Goal: Check status: Check status

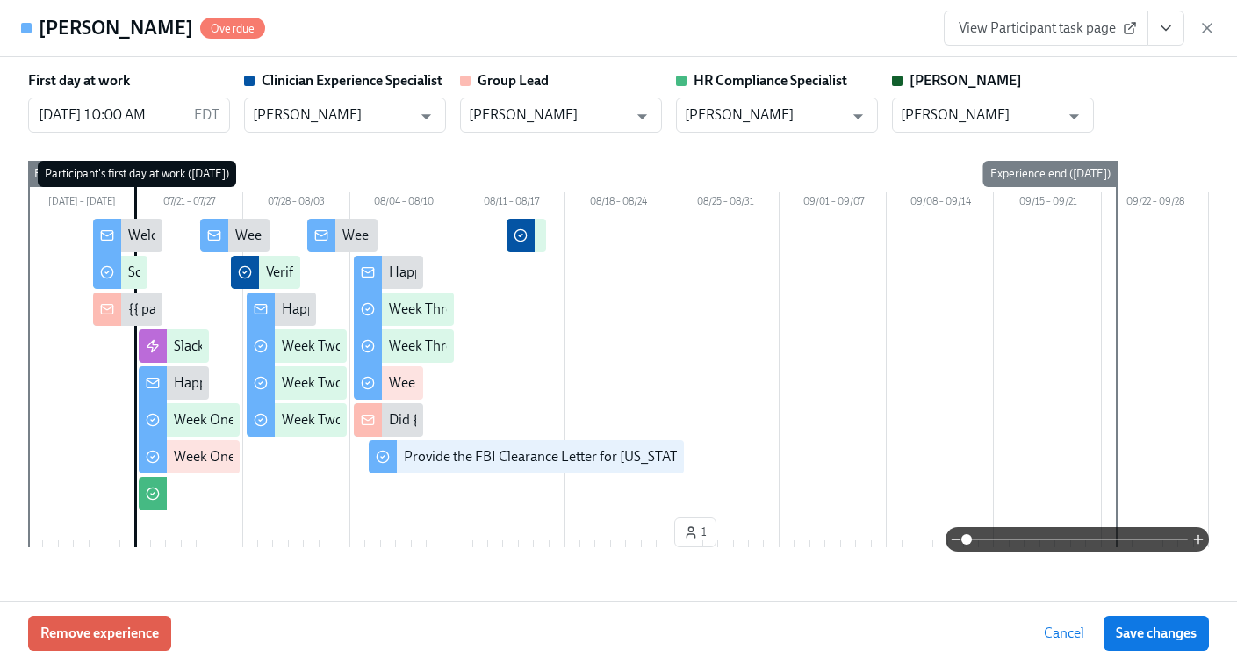
scroll to position [0, 29323]
click at [1204, 27] on icon "button" at bounding box center [1207, 28] width 18 height 18
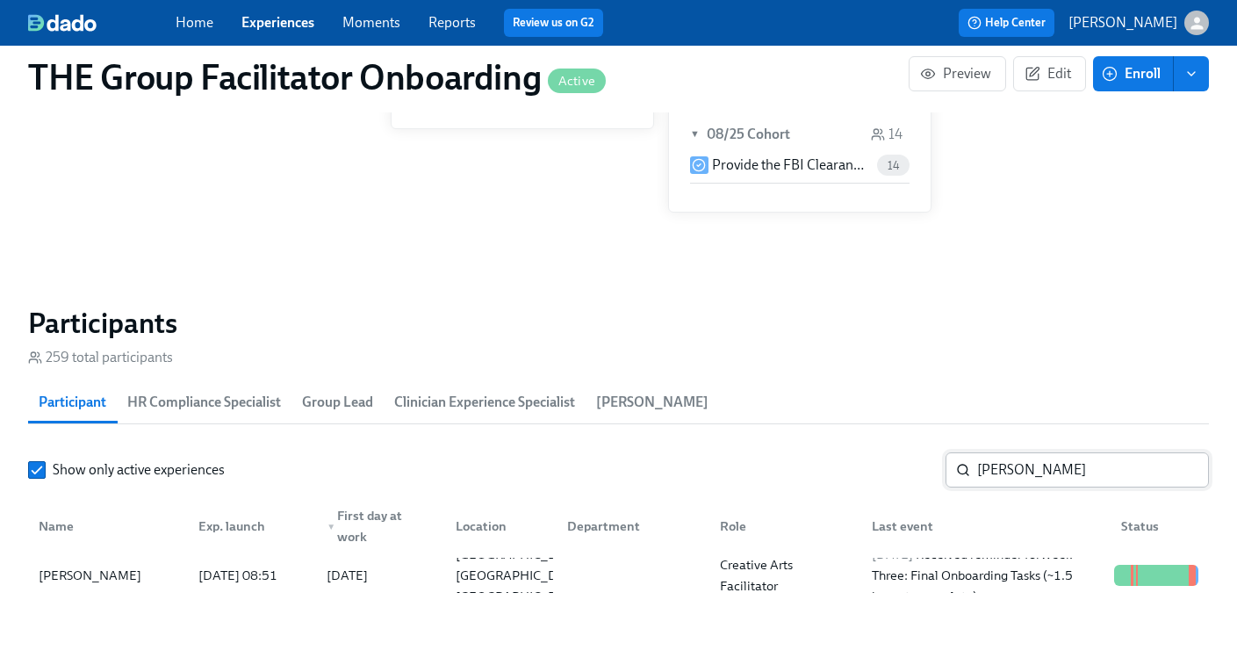
click at [1004, 478] on input "Rebekah Gohanna" at bounding box center [1093, 469] width 232 height 35
click at [276, 21] on link "Experiences" at bounding box center [277, 22] width 73 height 17
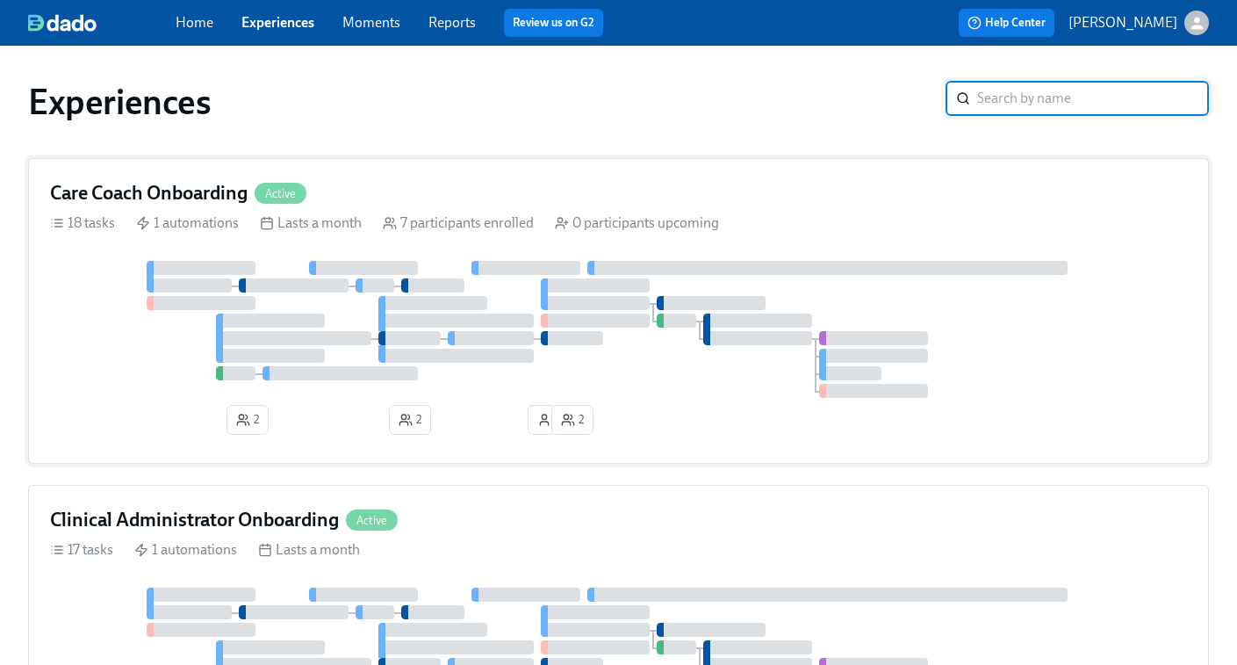
click at [363, 271] on div at bounding box center [363, 268] width 109 height 14
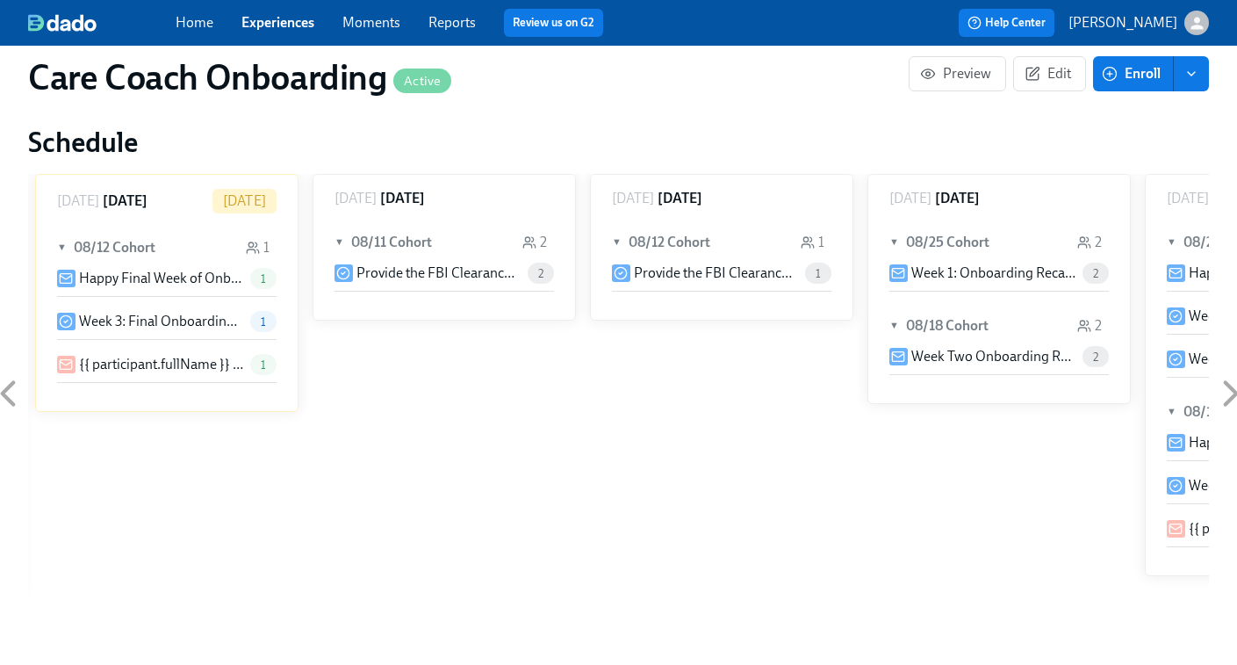
scroll to position [1219, 0]
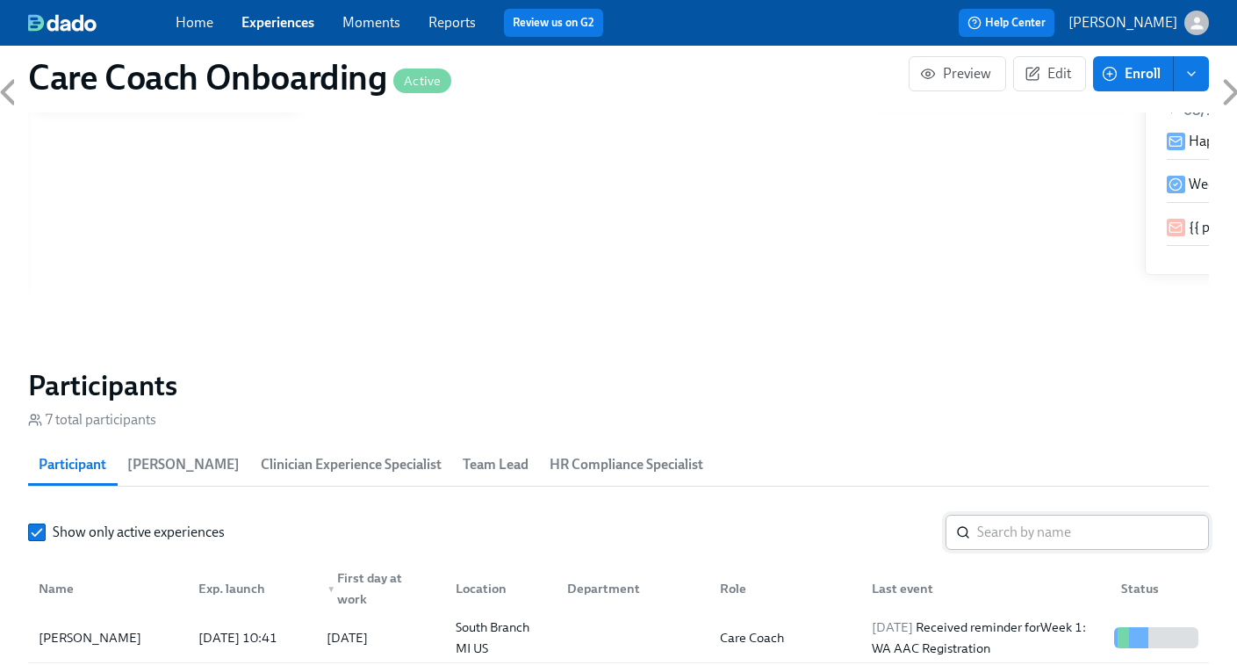
click at [1009, 536] on input "search" at bounding box center [1093, 531] width 232 height 35
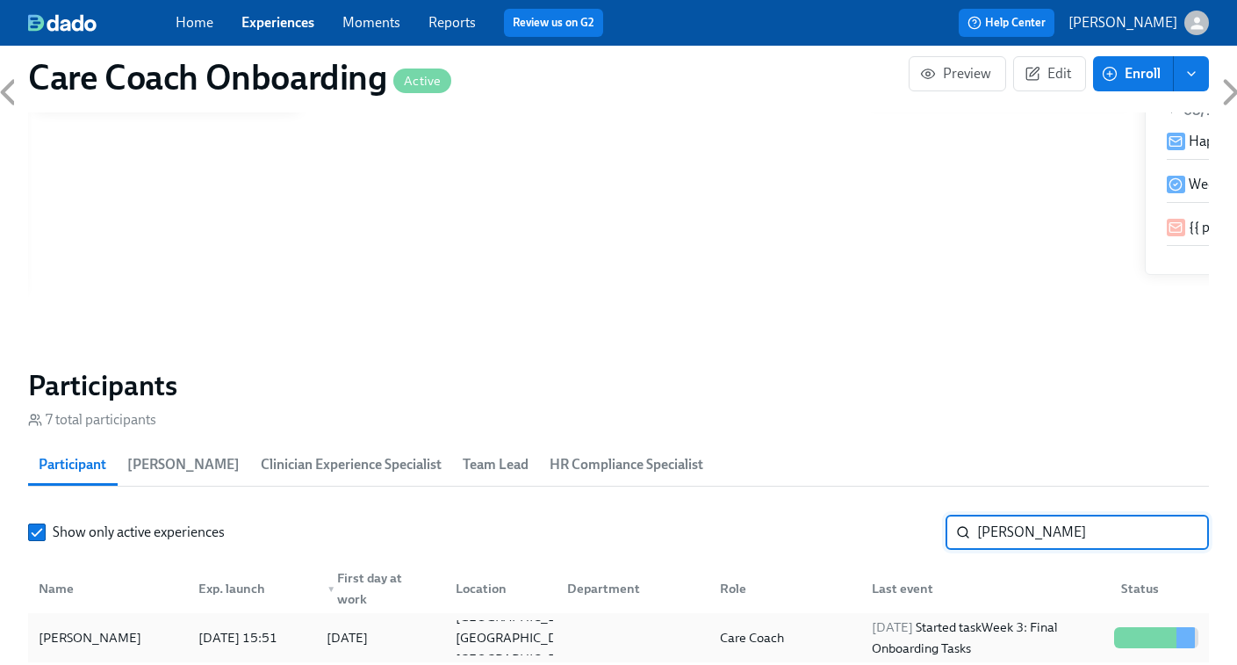
click at [925, 639] on div "2025/08/26 Started task Week 3: Final Onboarding Tasks" at bounding box center [986, 637] width 242 height 42
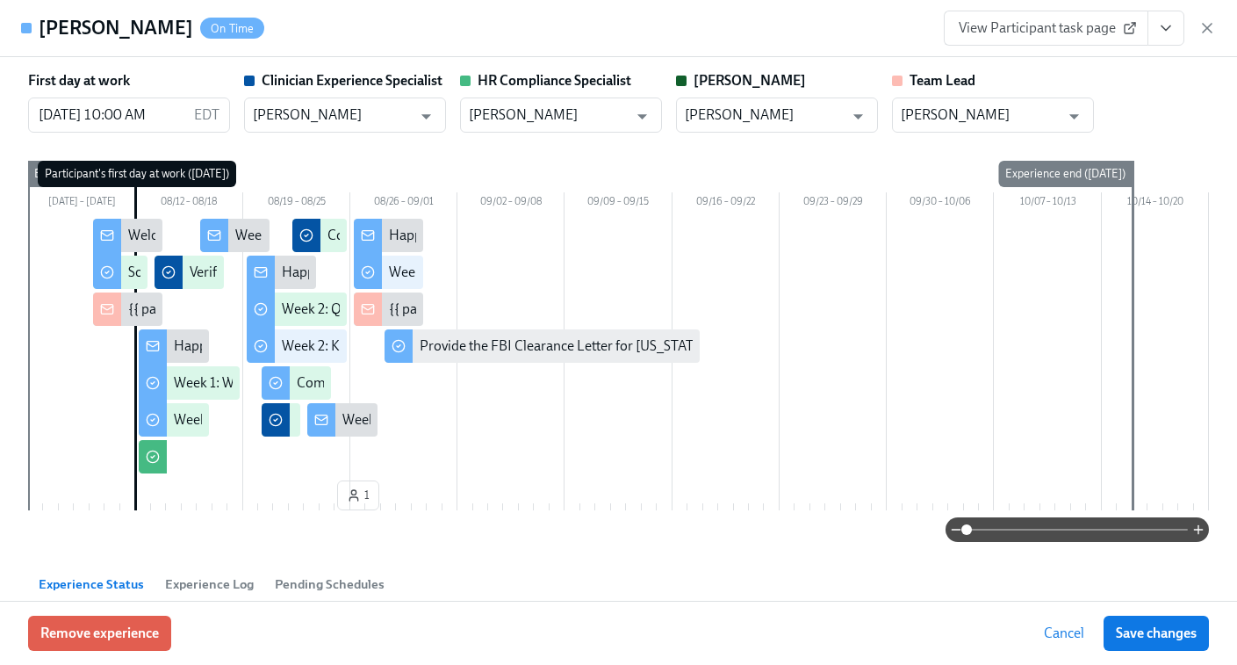
click at [1054, 29] on span "View Participant task page" at bounding box center [1046, 28] width 175 height 18
click at [1210, 32] on icon "button" at bounding box center [1207, 28] width 18 height 18
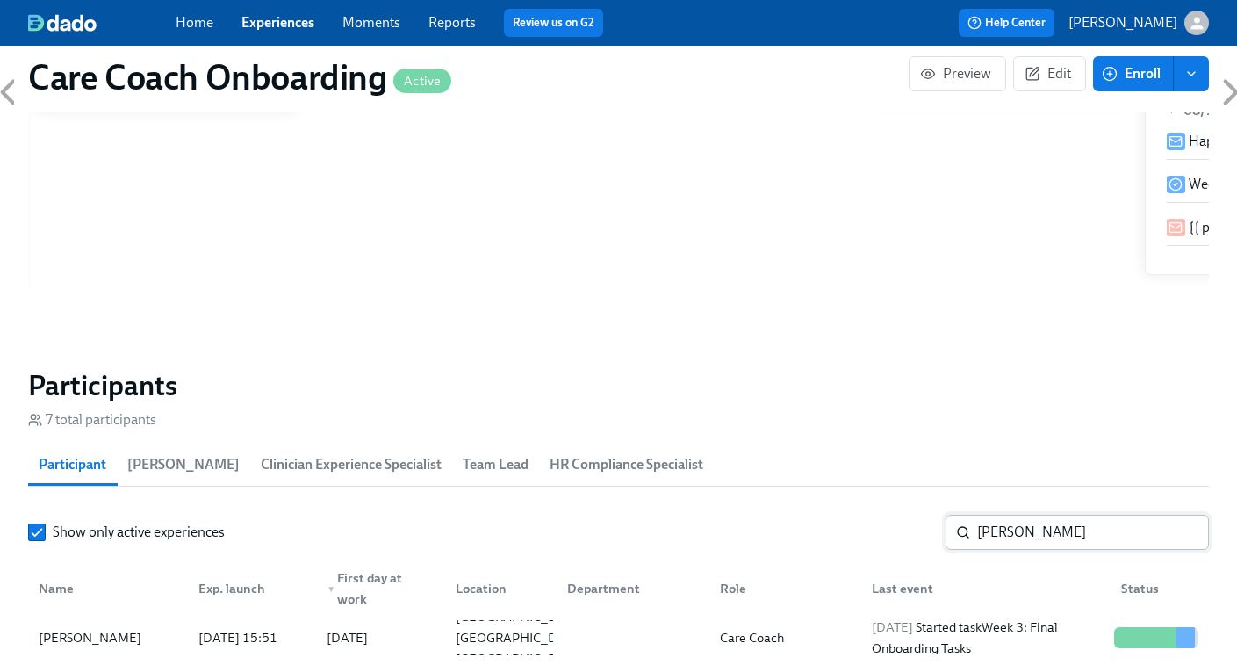
click at [1004, 529] on input "shanise" at bounding box center [1093, 531] width 232 height 35
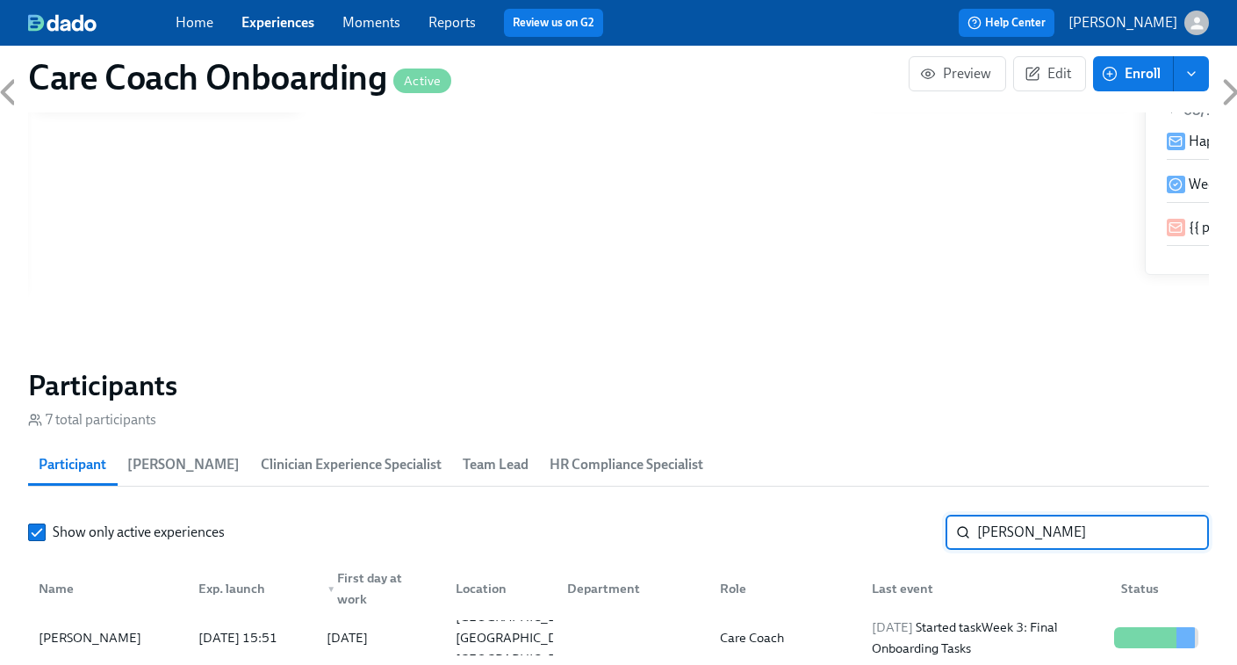
click at [1004, 529] on input "shanise" at bounding box center [1093, 531] width 232 height 35
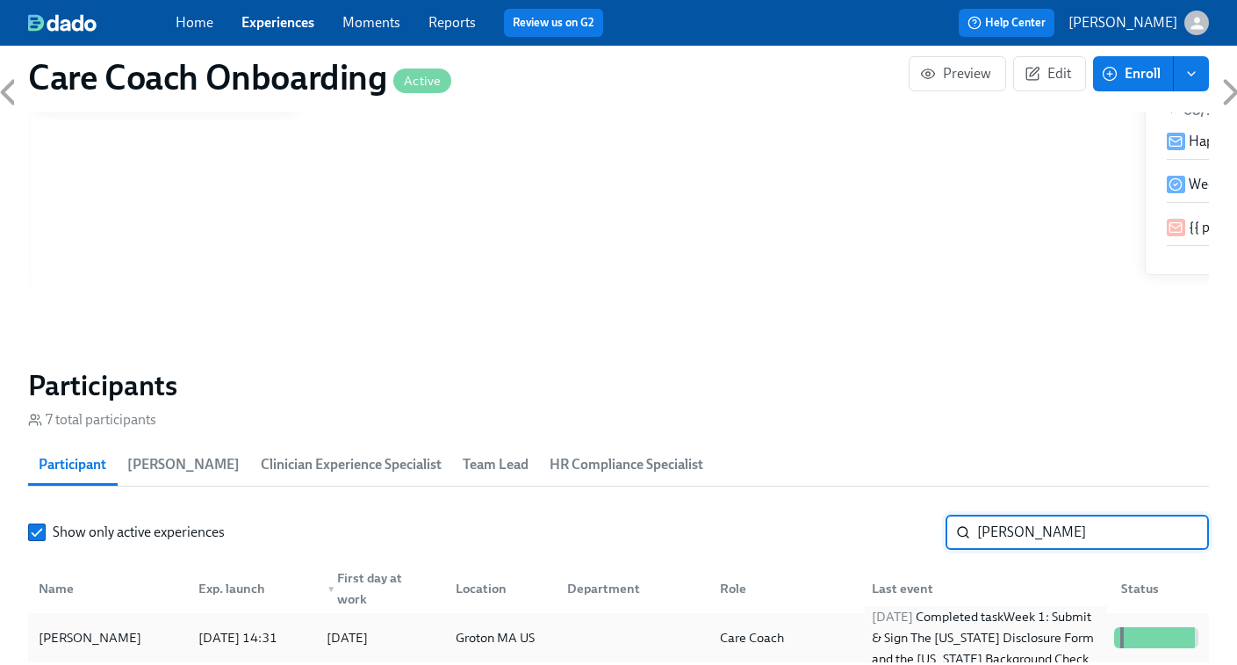
type input "claire fr"
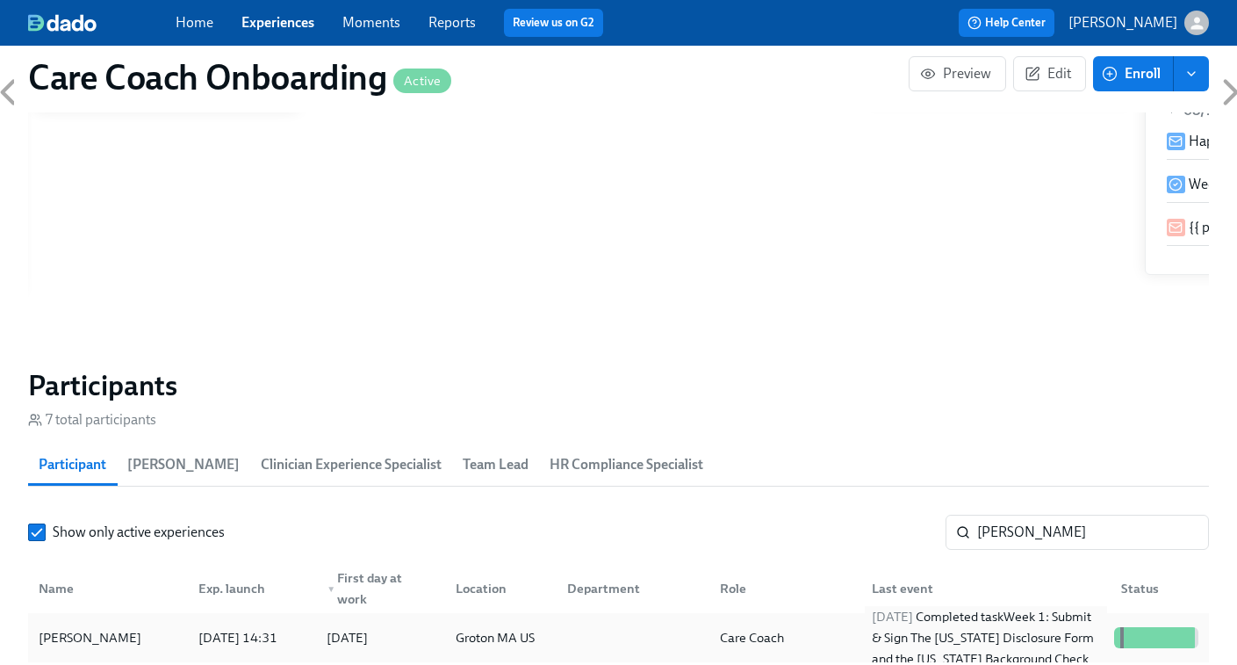
click at [971, 647] on div "2025/08/21 Completed task Week 1: Submit & Sign The Utah Disclosure Form and th…" at bounding box center [986, 637] width 242 height 63
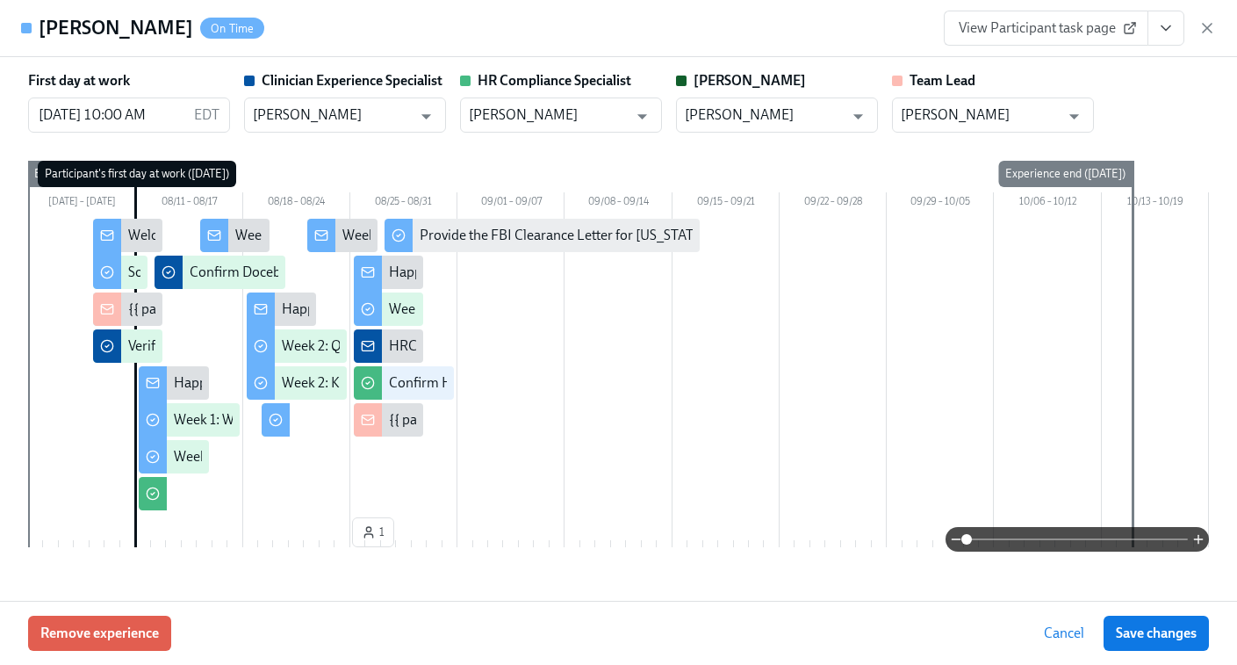
click at [1064, 35] on span "View Participant task page" at bounding box center [1046, 28] width 175 height 18
click at [1205, 31] on icon "button" at bounding box center [1207, 28] width 9 height 9
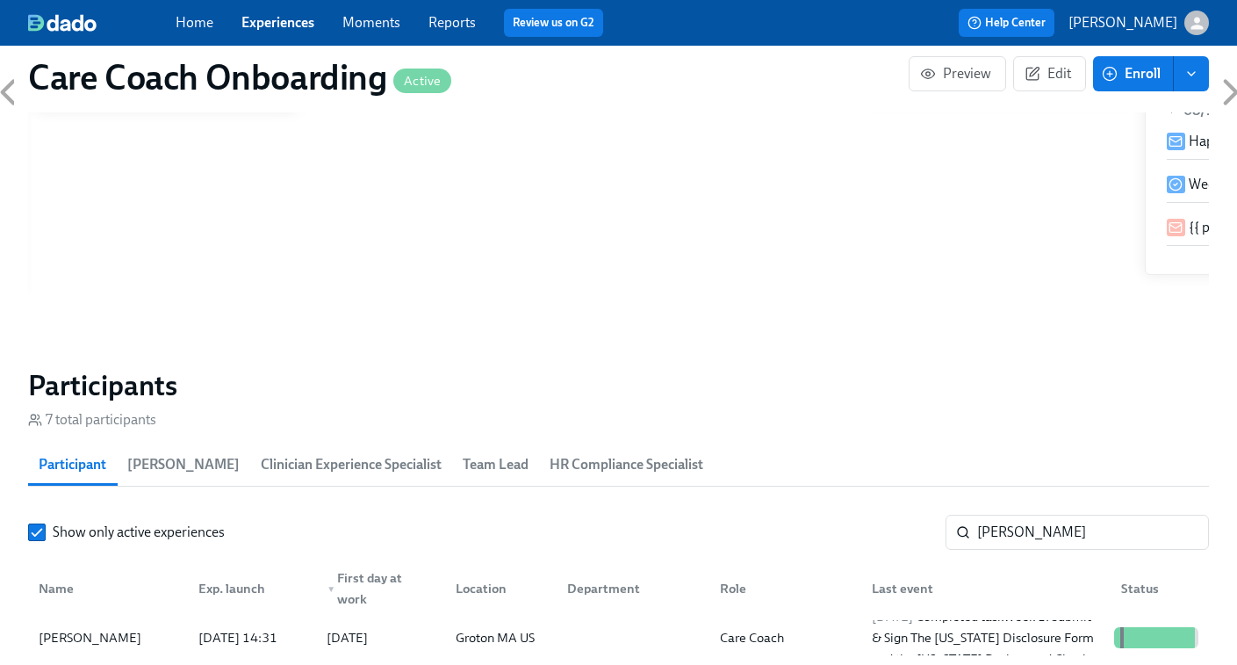
click at [277, 18] on link "Experiences" at bounding box center [277, 22] width 73 height 17
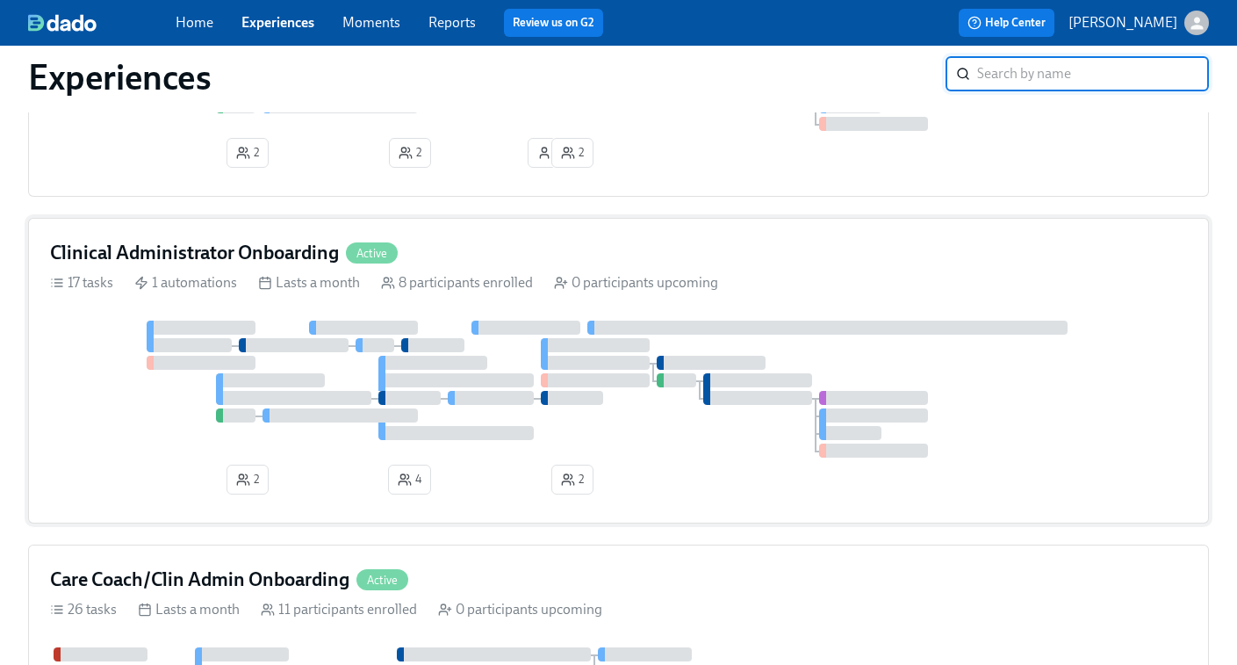
scroll to position [277, 0]
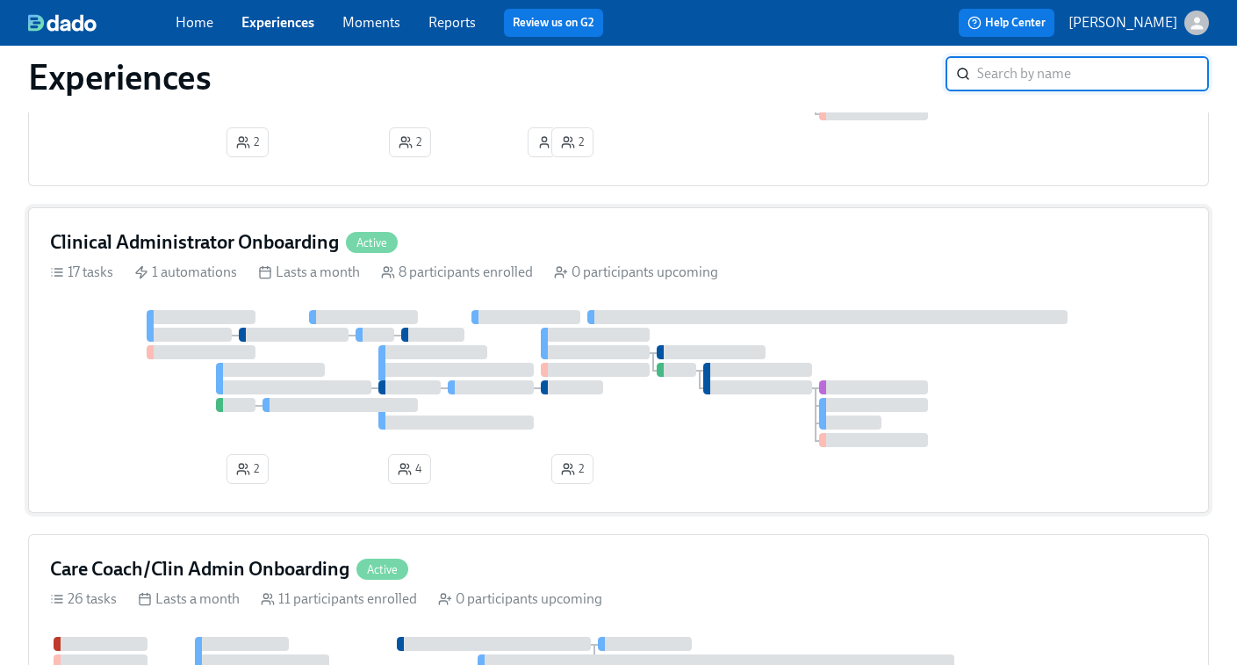
click at [495, 382] on div at bounding box center [491, 387] width 86 height 14
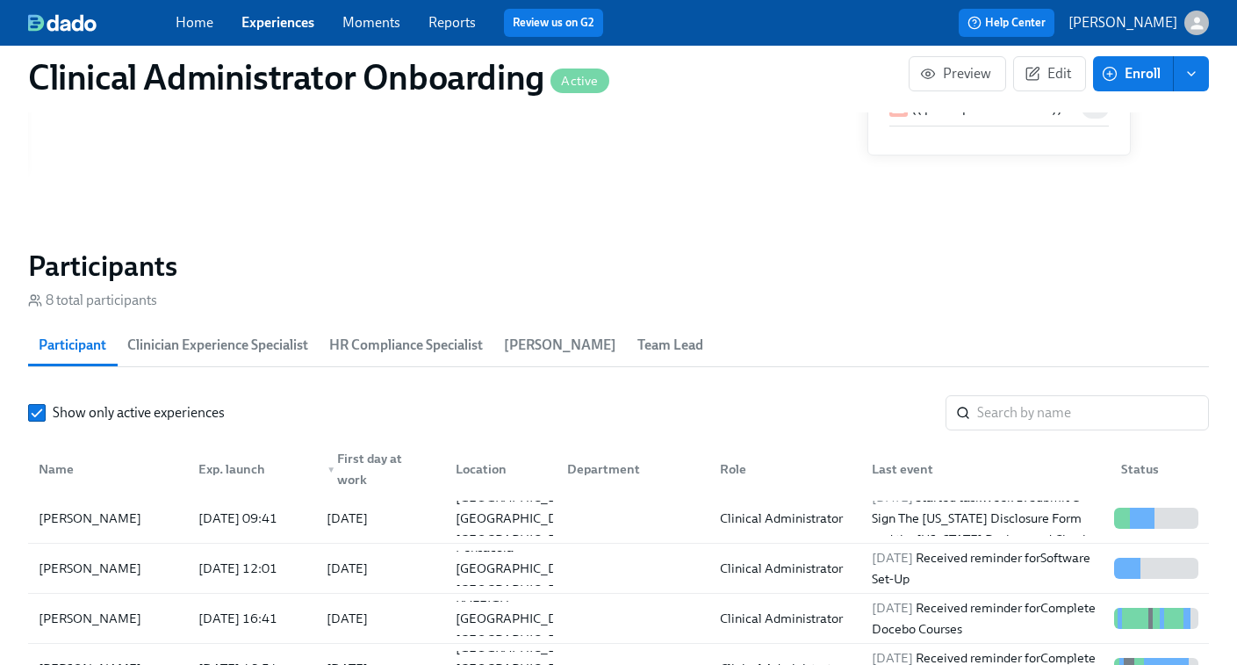
scroll to position [1372, 0]
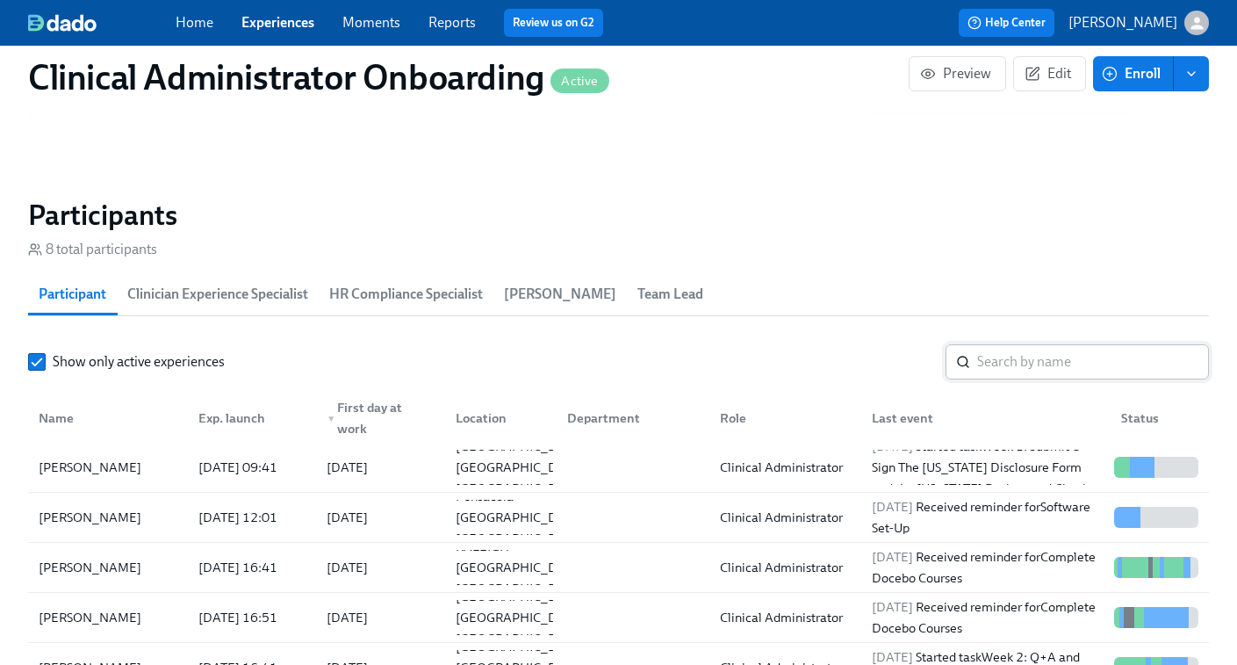
click at [1016, 360] on input "search" at bounding box center [1093, 361] width 232 height 35
paste input "Michelle Garris"
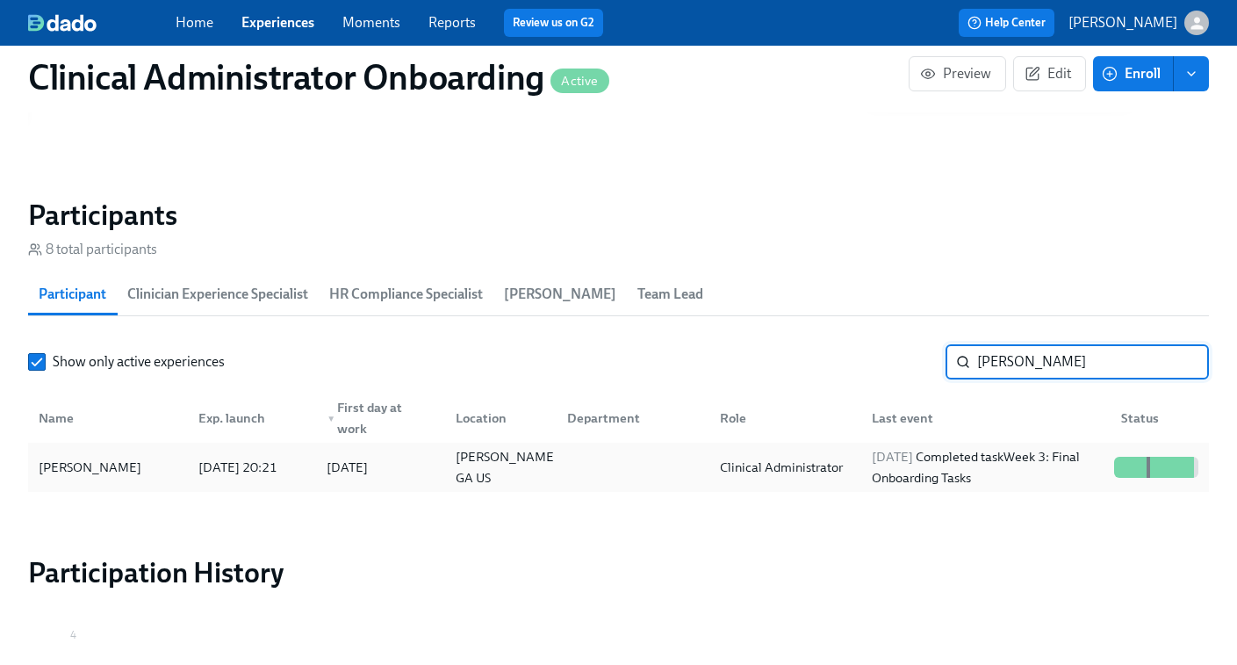
type input "Michelle Garris"
click at [981, 468] on div "2025/08/26 Completed task Week 3: Final Onboarding Tasks" at bounding box center [986, 467] width 242 height 42
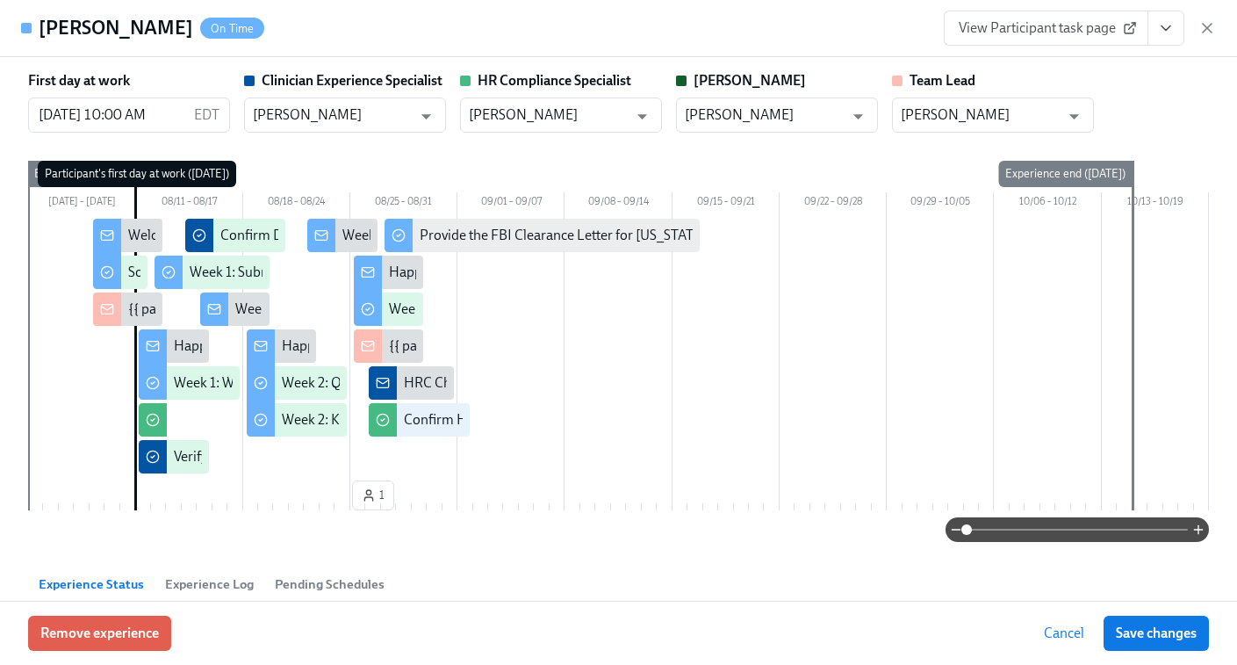
click at [1067, 30] on span "View Participant task page" at bounding box center [1046, 28] width 175 height 18
click at [1163, 28] on icon "View task page" at bounding box center [1166, 28] width 9 height 4
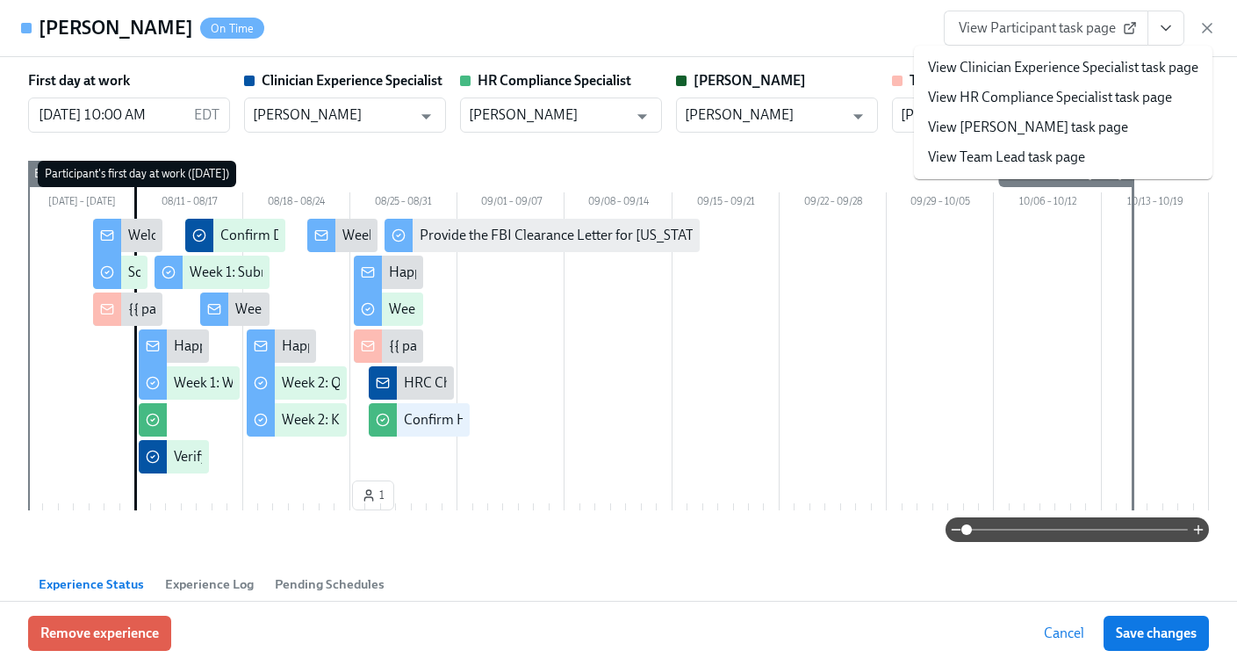
click at [1052, 97] on link "View HR Compliance Specialist task page" at bounding box center [1050, 97] width 244 height 19
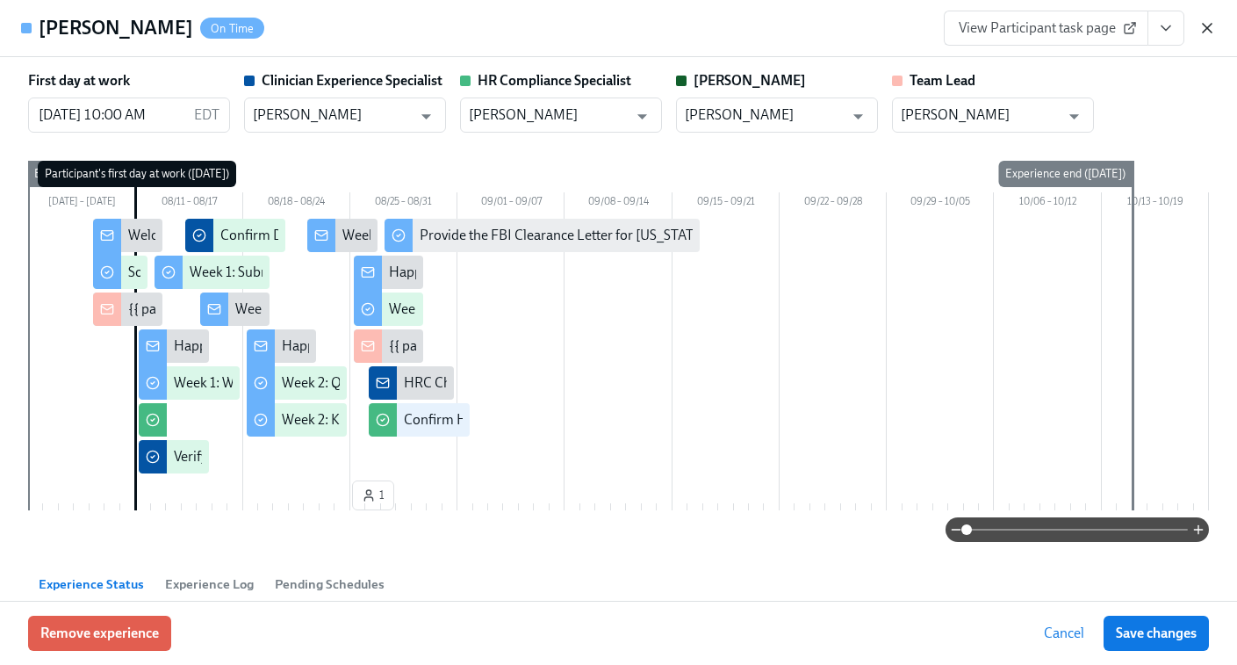
click at [1206, 27] on icon "button" at bounding box center [1207, 28] width 9 height 9
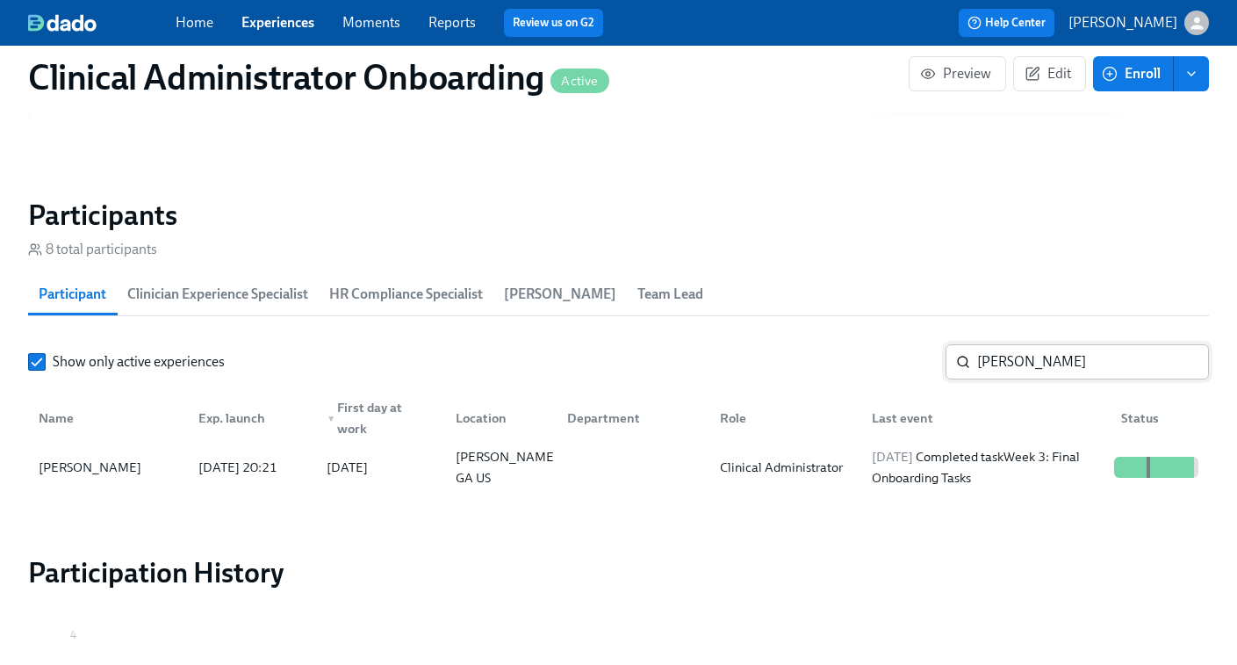
click at [1048, 374] on input "Michelle Garris" at bounding box center [1093, 361] width 232 height 35
click at [276, 19] on link "Experiences" at bounding box center [277, 22] width 73 height 17
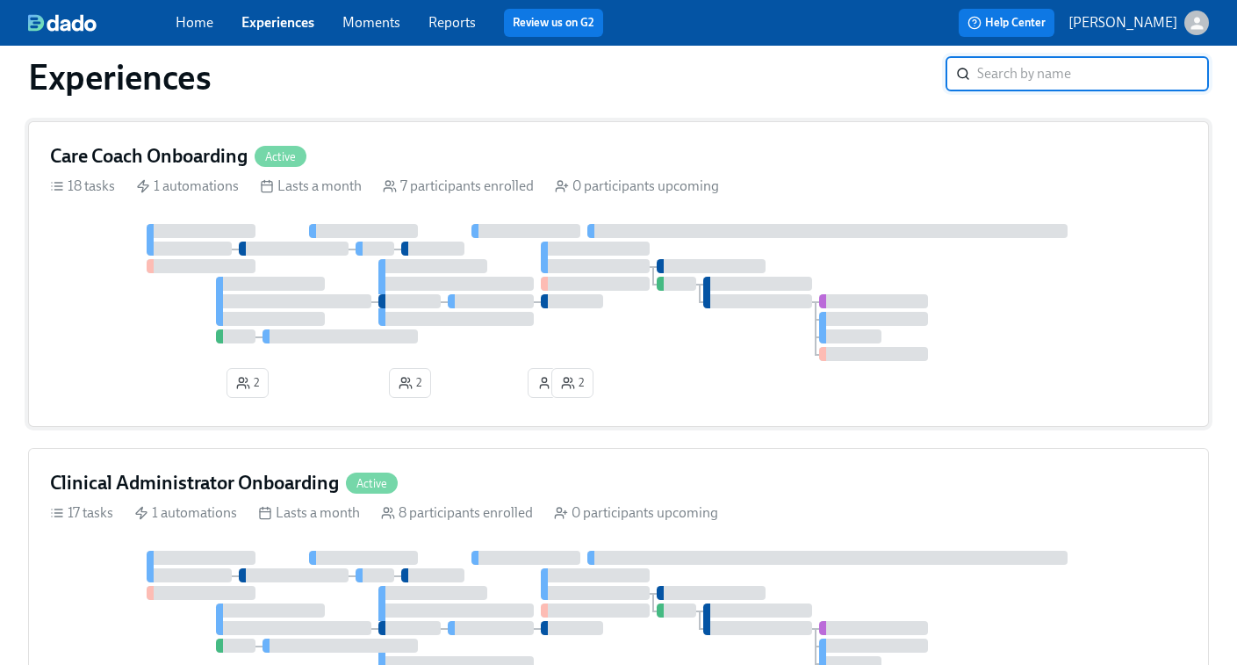
scroll to position [52, 0]
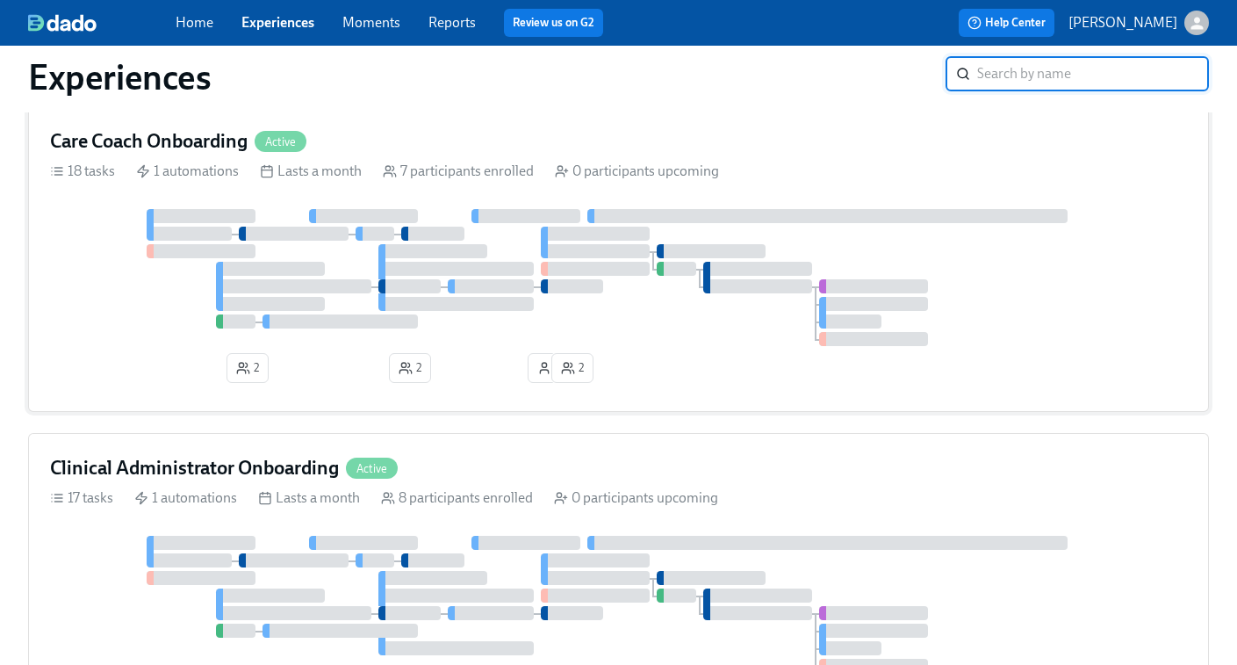
click at [766, 281] on div at bounding box center [757, 286] width 109 height 14
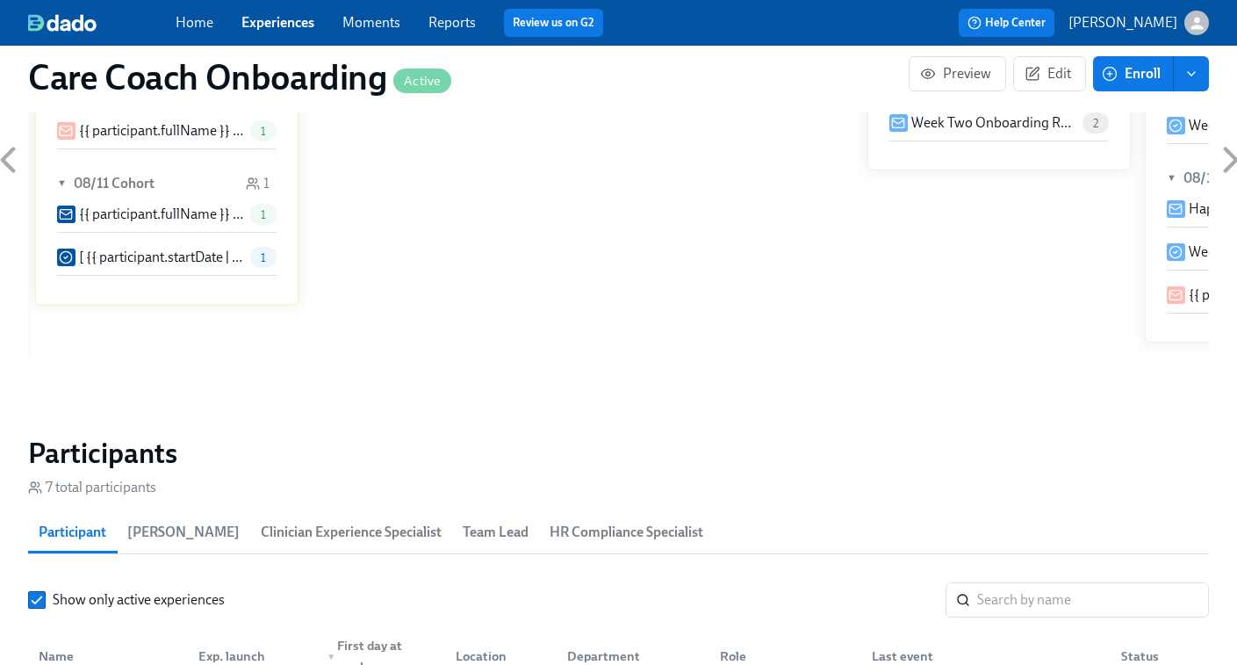
scroll to position [1280, 0]
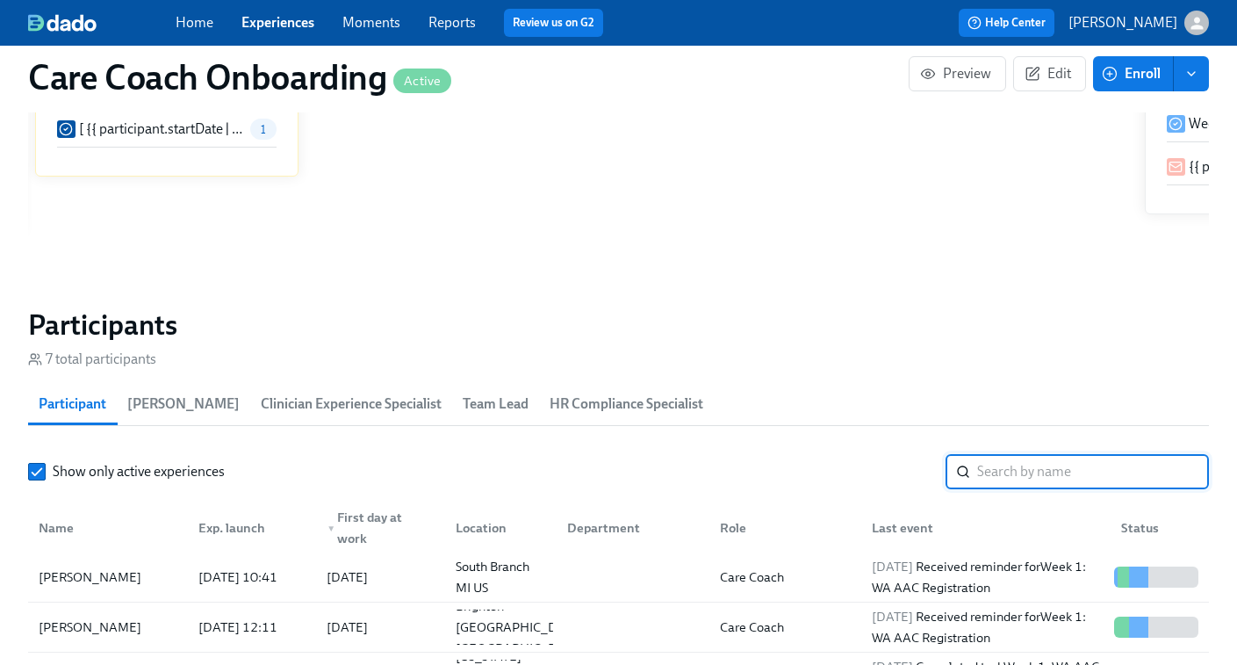
click at [1044, 466] on input "search" at bounding box center [1093, 471] width 232 height 35
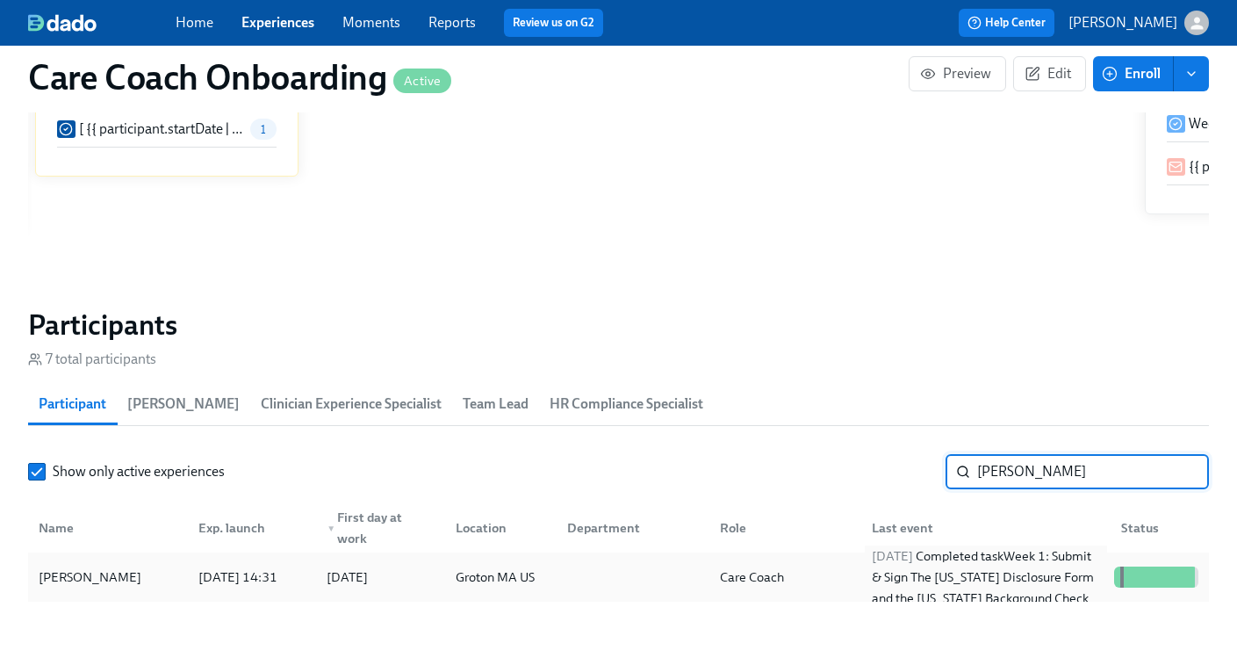
type input "claire fr"
click at [1012, 568] on div "2025/08/21 Completed task Week 1: Submit & Sign The Utah Disclosure Form and th…" at bounding box center [986, 576] width 242 height 63
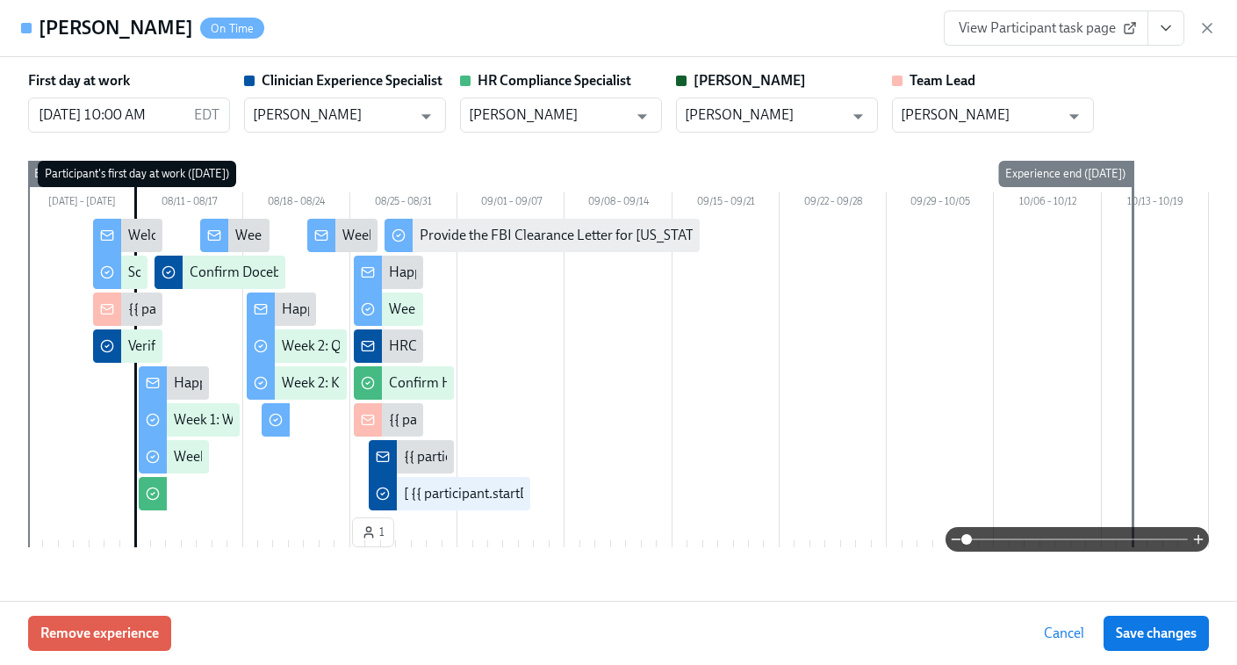
click at [1172, 33] on icon "View task page" at bounding box center [1166, 28] width 18 height 18
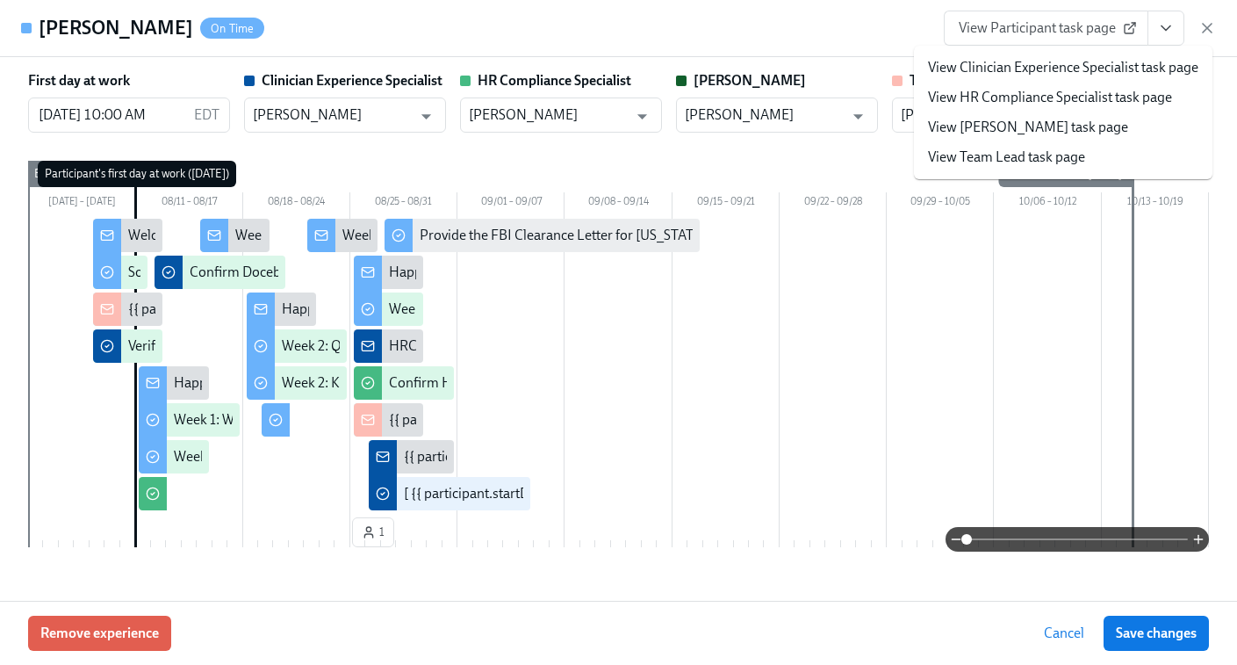
click at [1048, 93] on link "View HR Compliance Specialist task page" at bounding box center [1050, 97] width 244 height 19
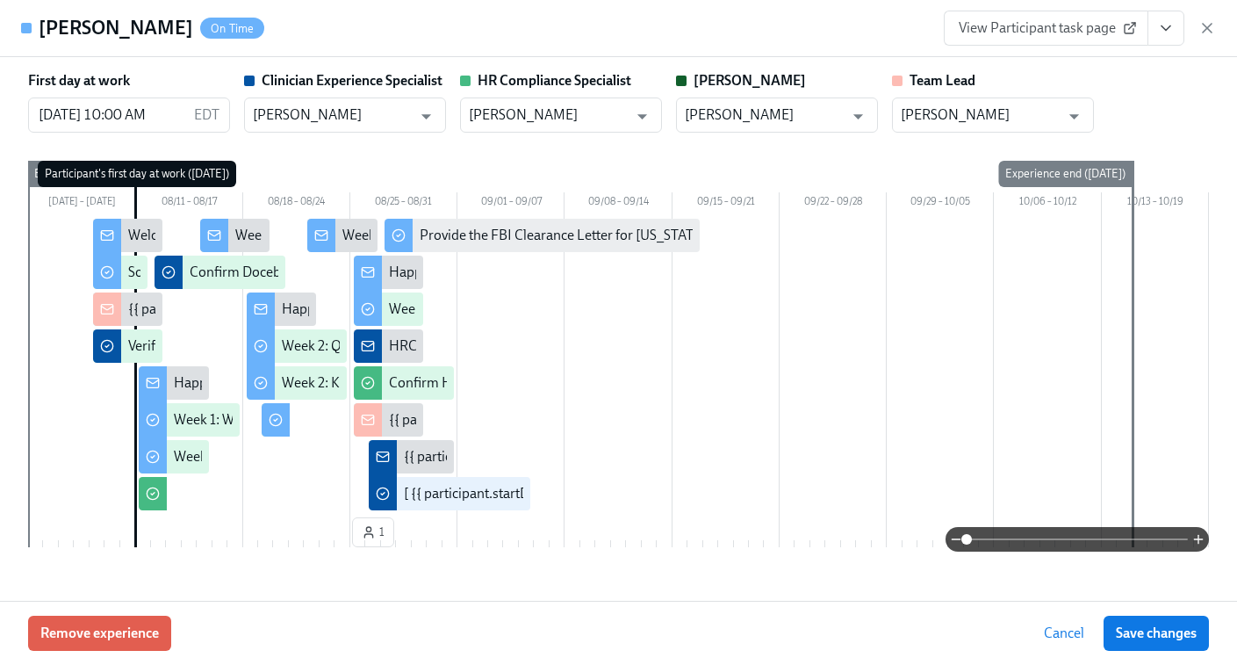
click at [1172, 29] on icon "View task page" at bounding box center [1166, 28] width 18 height 18
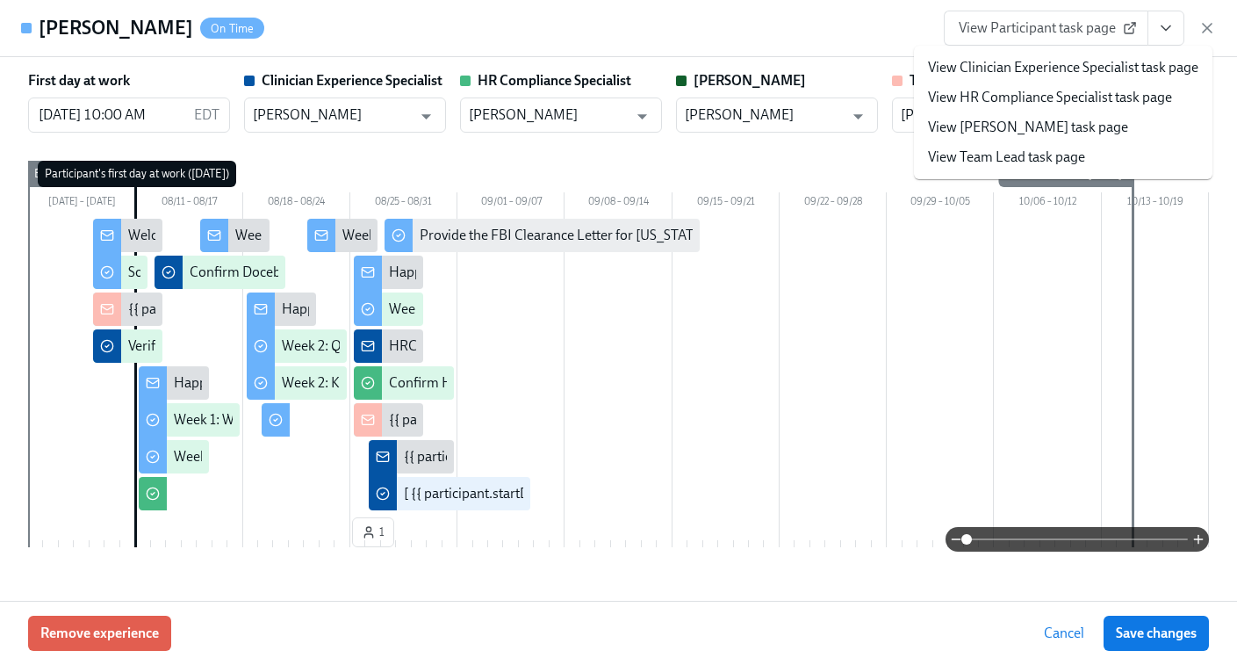
click at [992, 66] on link "View Clinician Experience Specialist task page" at bounding box center [1063, 67] width 270 height 19
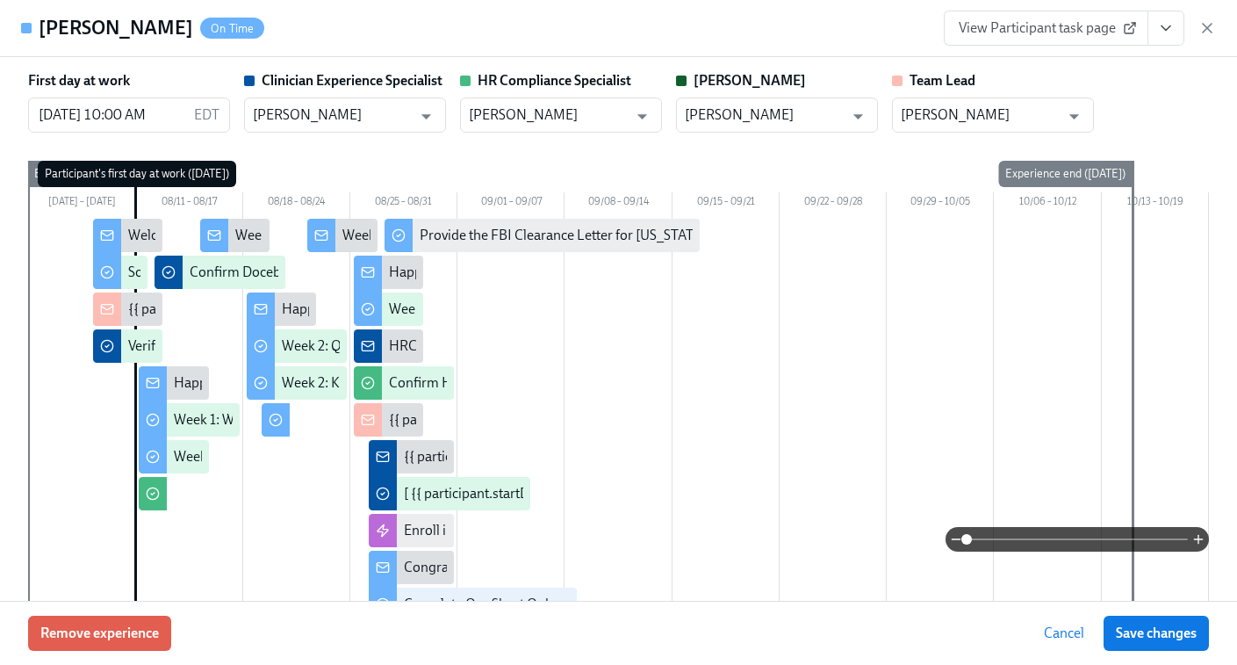
scroll to position [0, 5464]
click at [1210, 28] on icon "button" at bounding box center [1207, 28] width 18 height 18
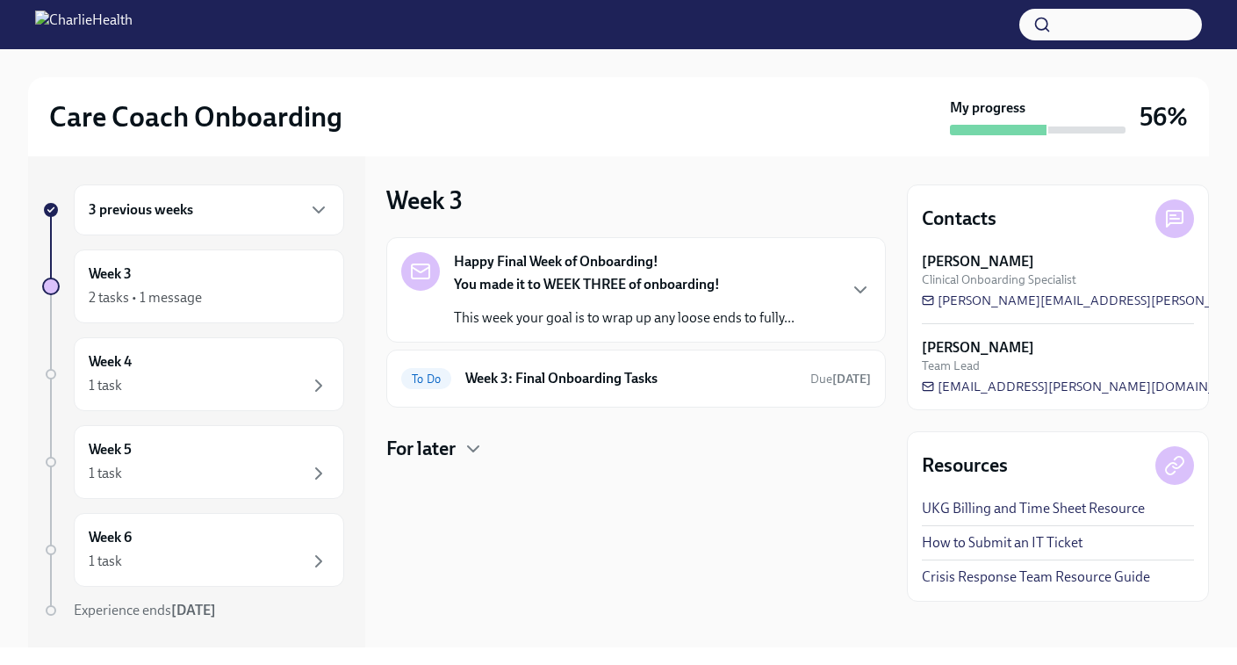
click at [165, 214] on h6 "3 previous weeks" at bounding box center [141, 209] width 104 height 19
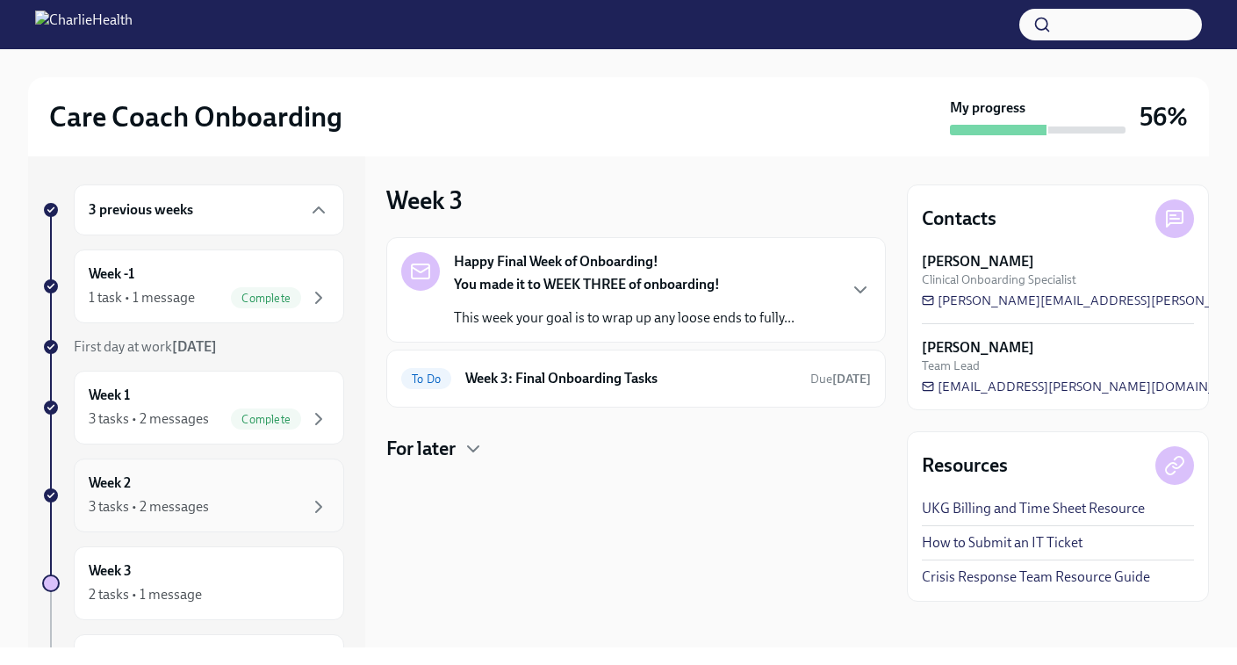
click at [166, 496] on div "3 tasks • 2 messages" at bounding box center [209, 506] width 241 height 21
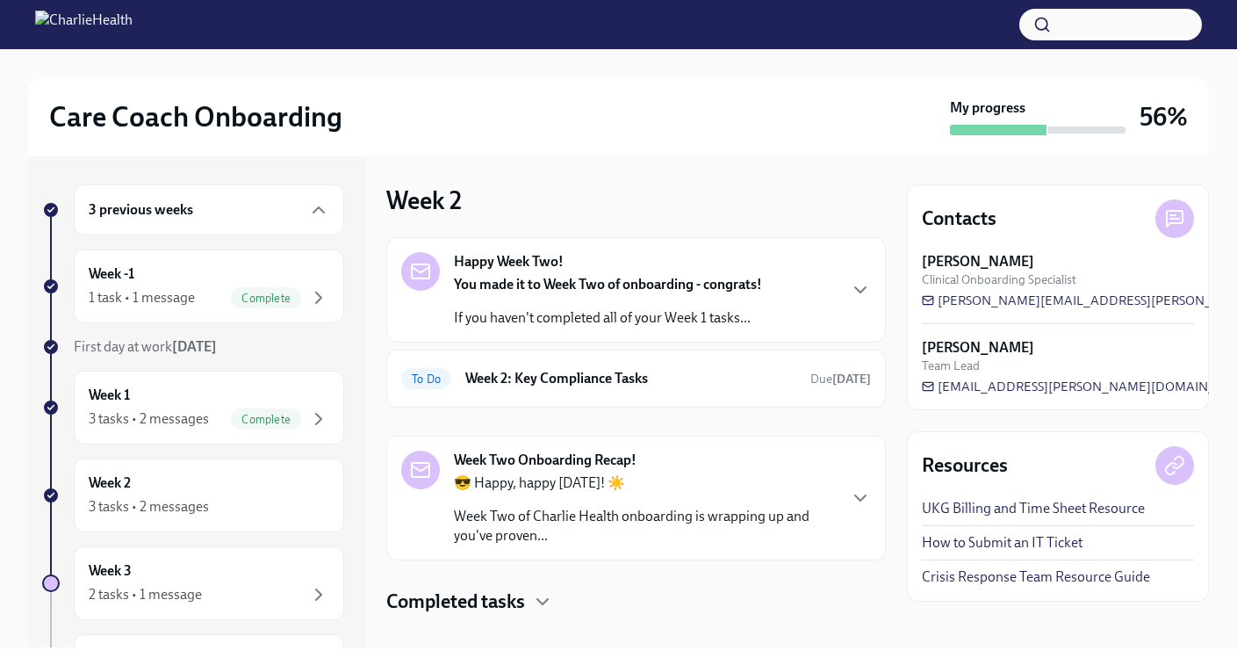
scroll to position [24, 0]
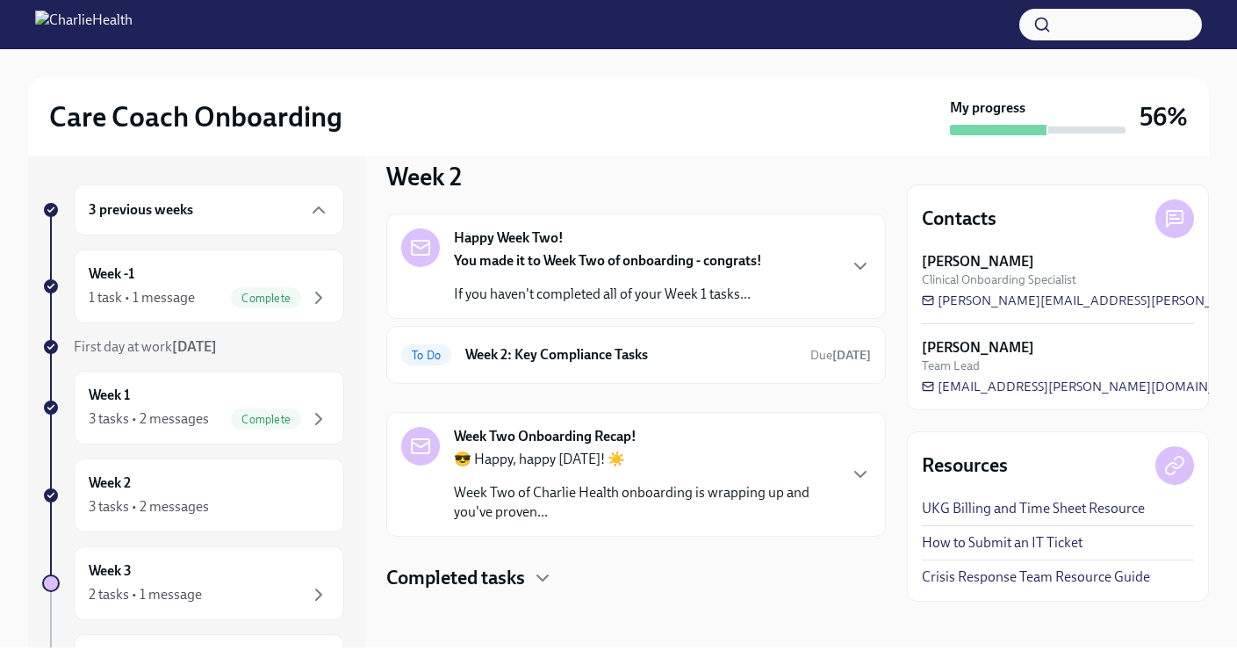
click at [485, 579] on h4 "Completed tasks" at bounding box center [455, 578] width 139 height 26
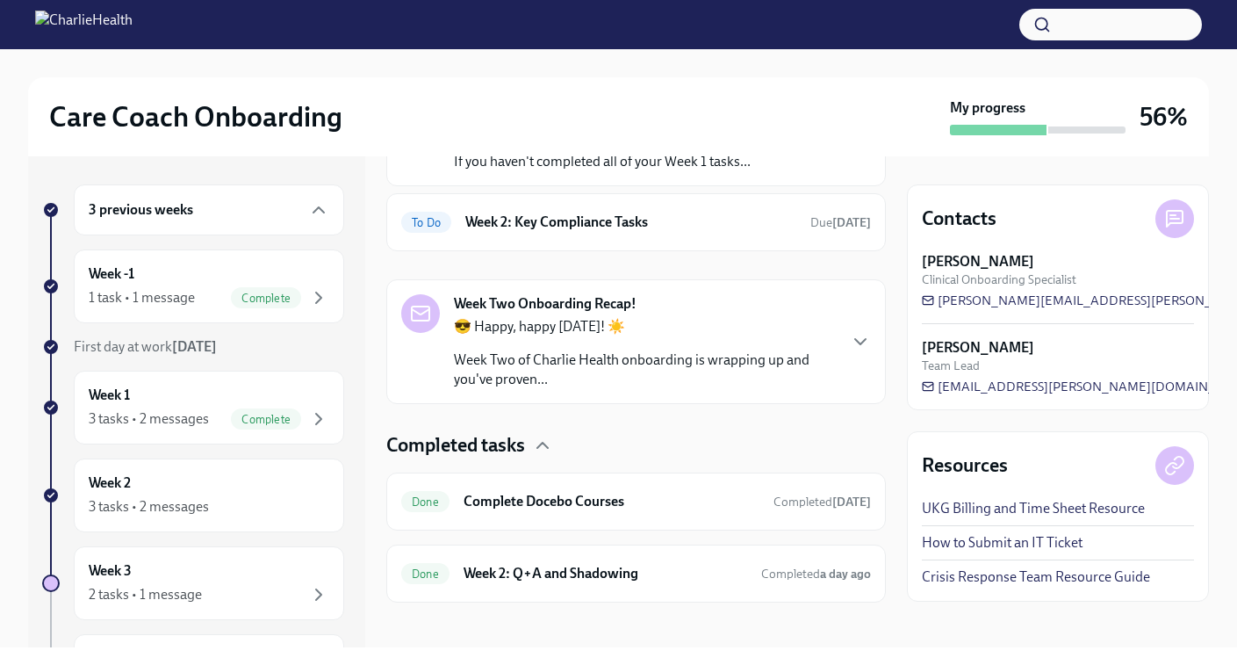
scroll to position [168, 0]
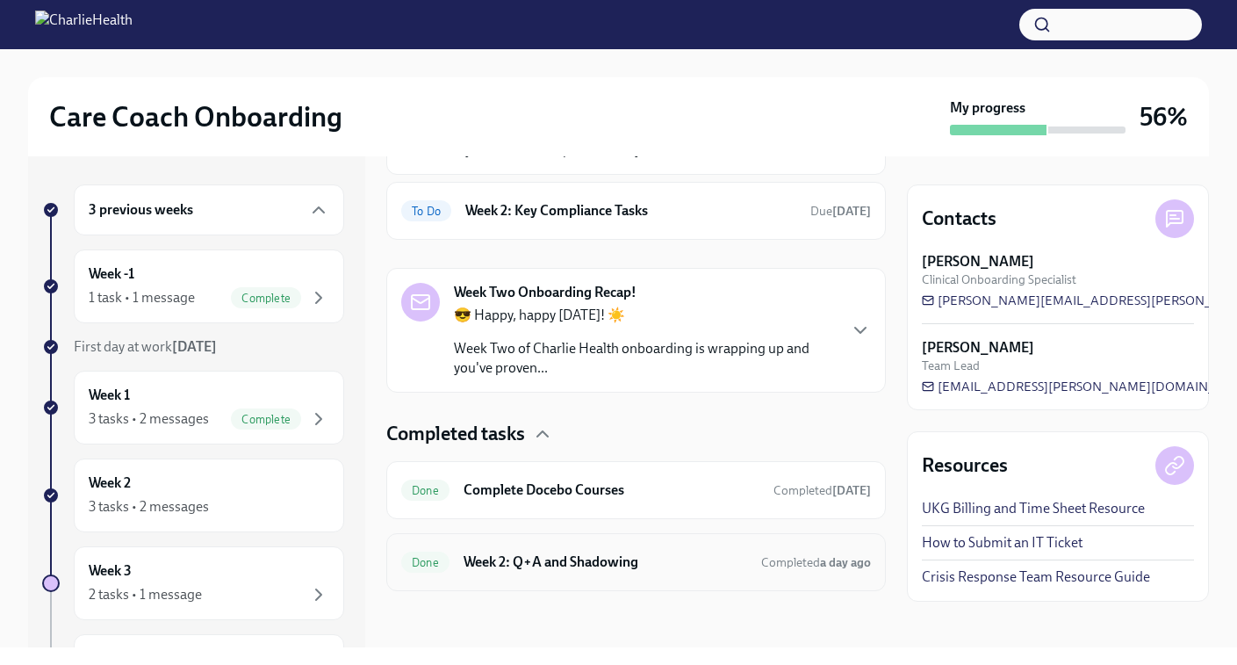
click at [491, 558] on h6 "Week 2: Q+A and Shadowing" at bounding box center [606, 561] width 284 height 19
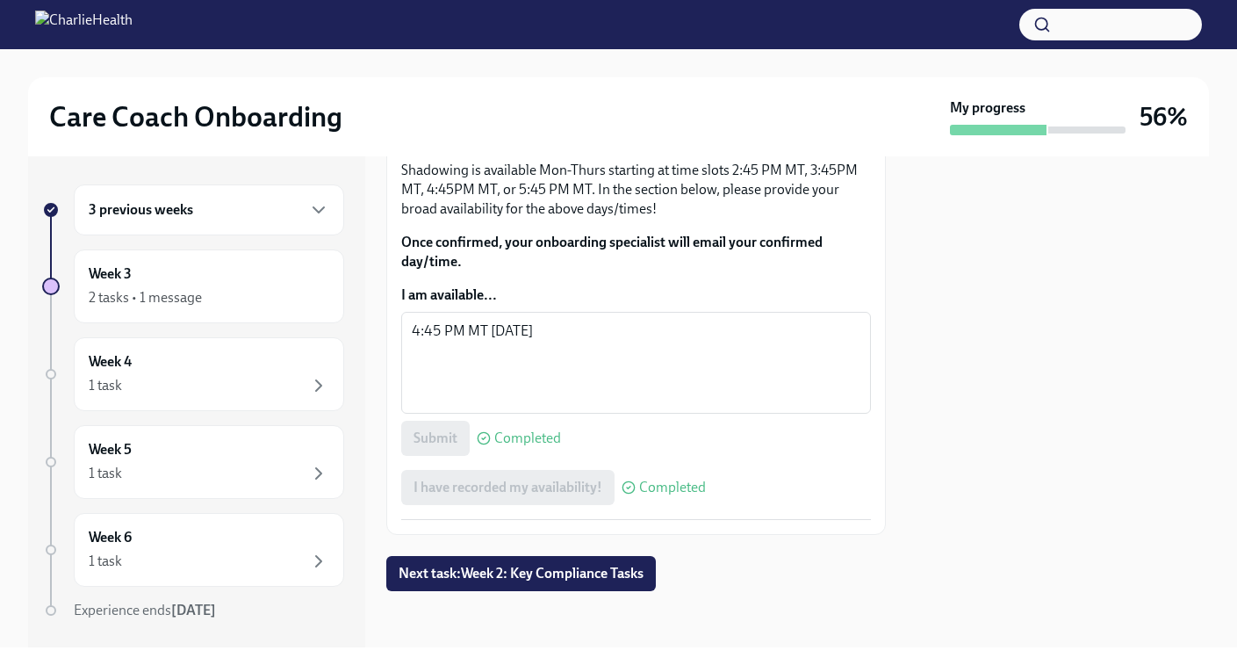
scroll to position [1205, 0]
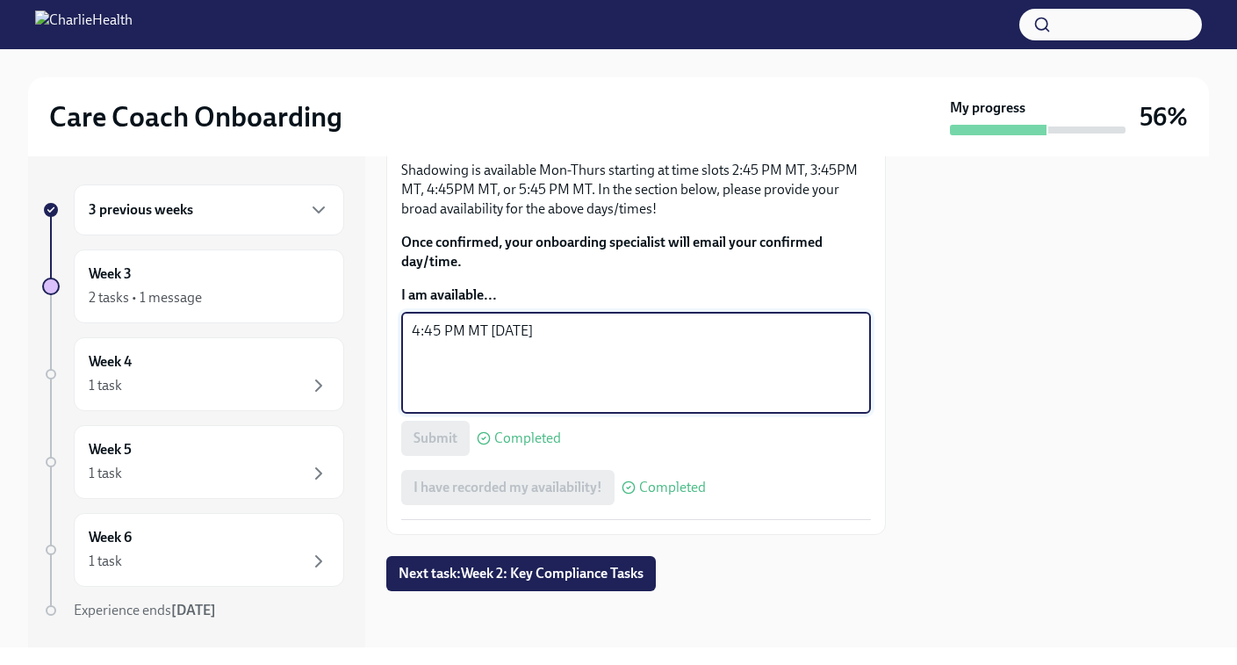
drag, startPoint x: 545, startPoint y: 327, endPoint x: 401, endPoint y: 327, distance: 144.0
click at [401, 327] on div "4:45 PM MT Tuesday x ​" at bounding box center [636, 363] width 470 height 102
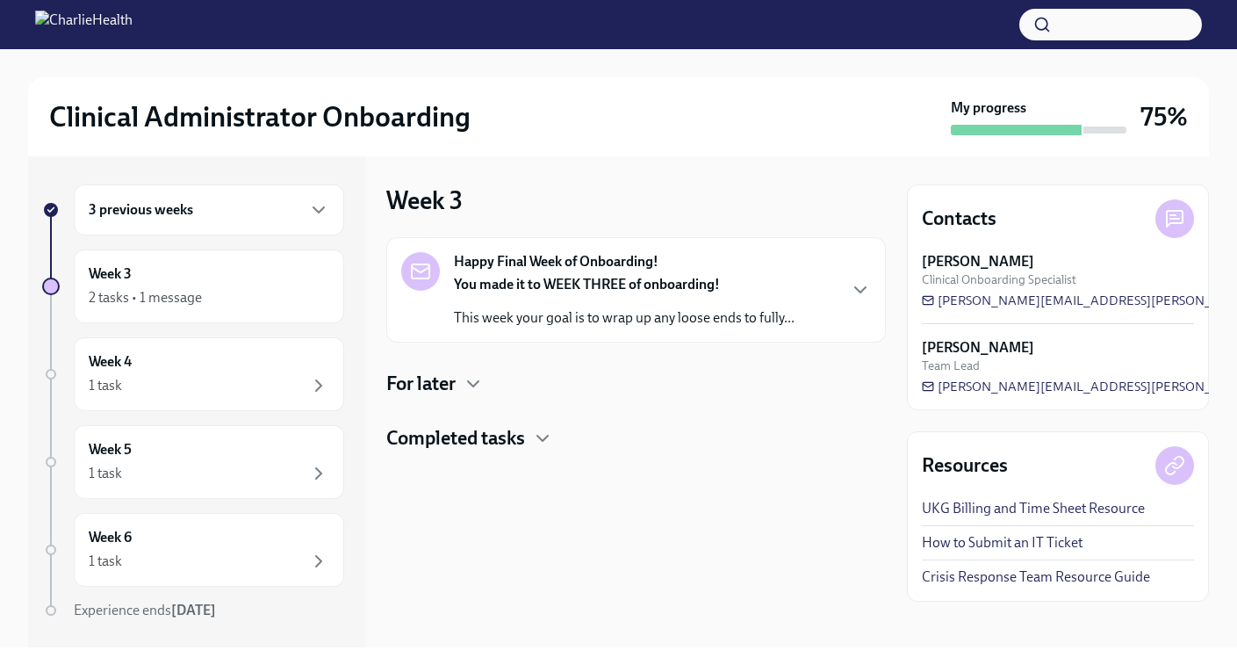
click at [433, 385] on h4 "For later" at bounding box center [420, 383] width 69 height 26
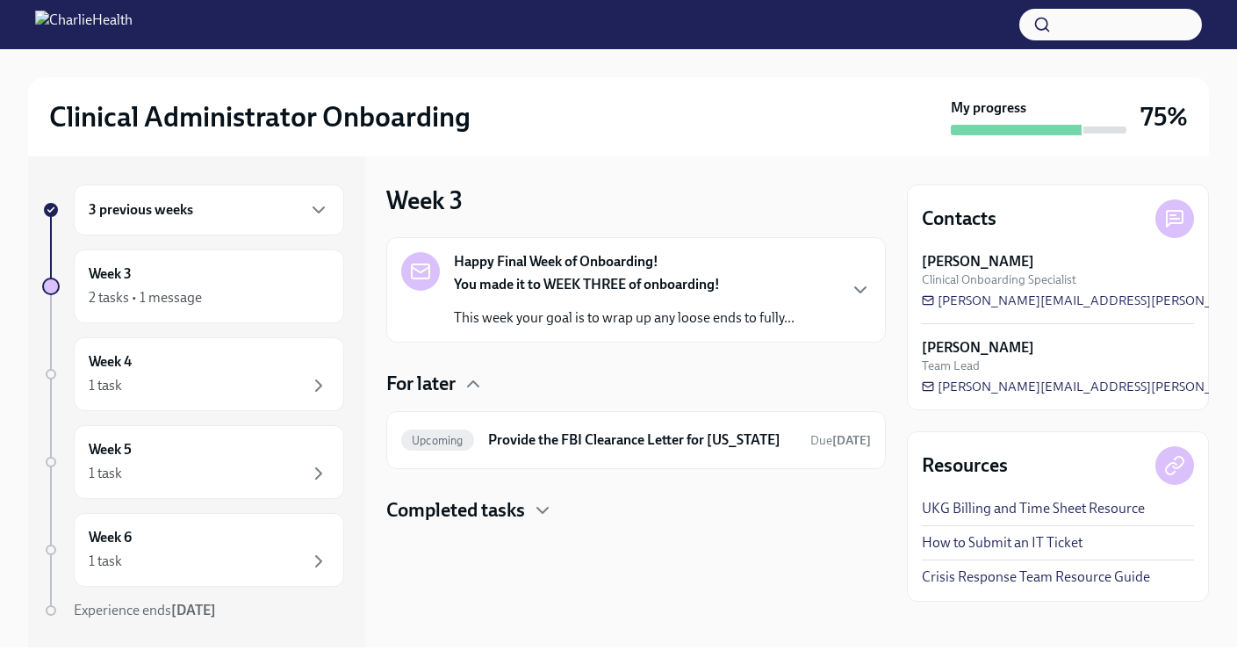
click at [464, 523] on h4 "Completed tasks" at bounding box center [455, 510] width 139 height 26
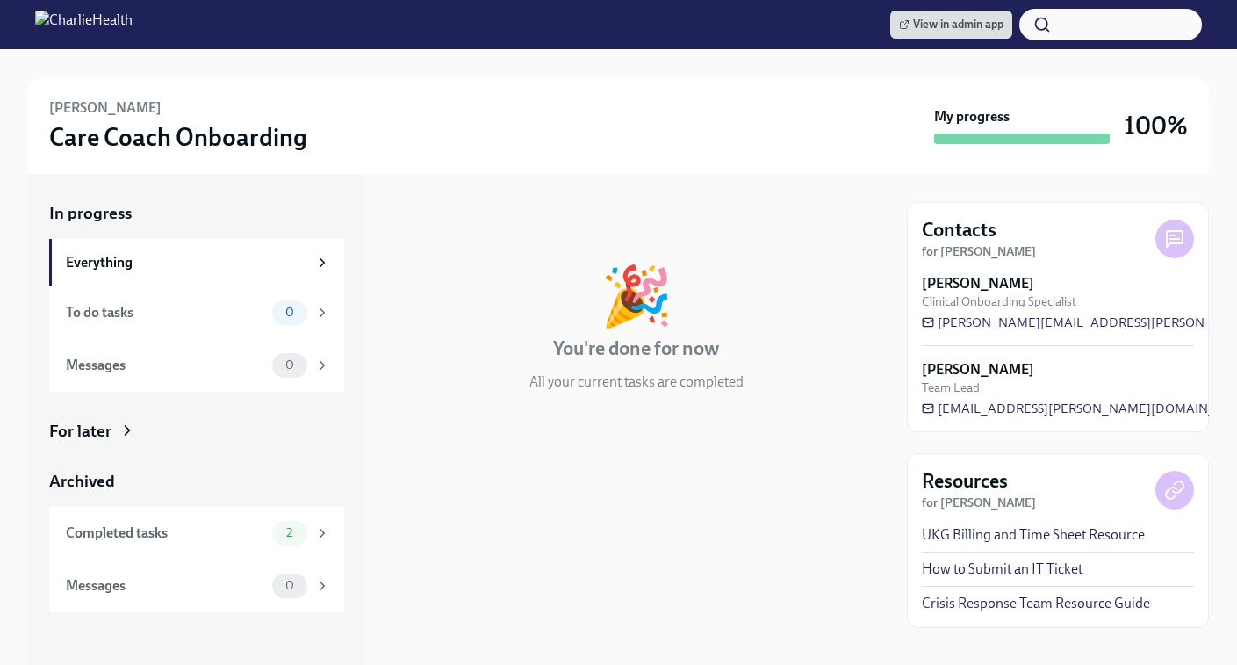
click at [110, 429] on div "For later" at bounding box center [80, 431] width 62 height 23
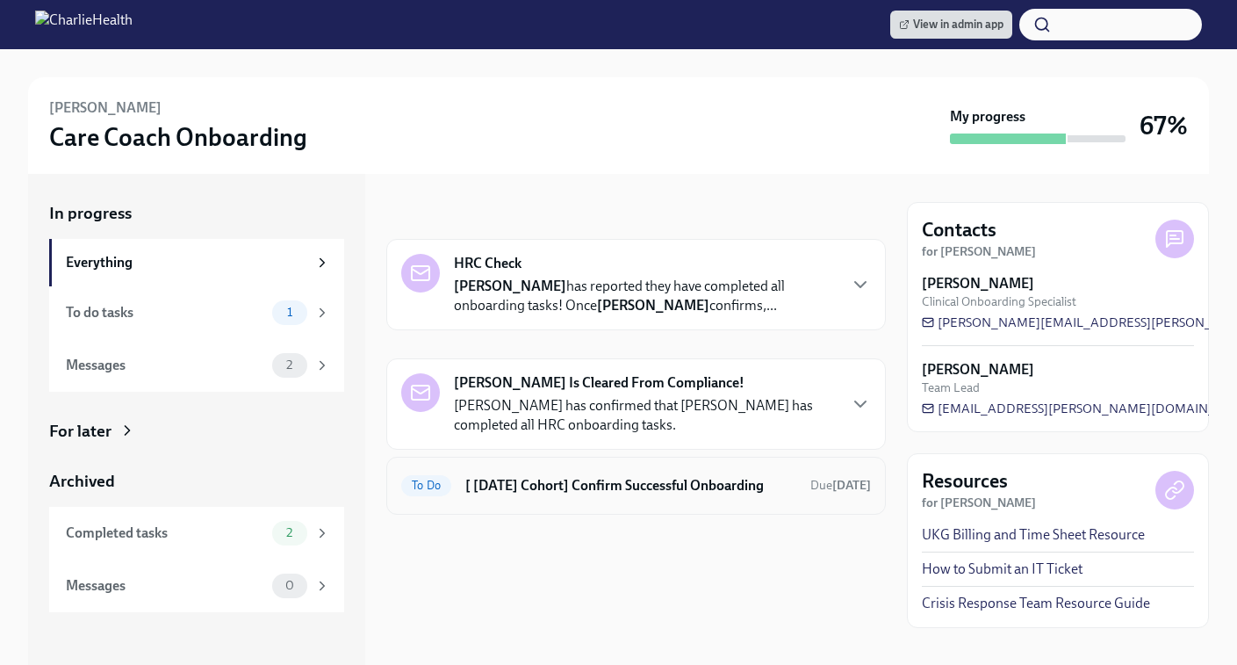
click at [582, 492] on h6 "[ [DATE] Cohort] Confirm Successful Onboarding" at bounding box center [630, 485] width 331 height 19
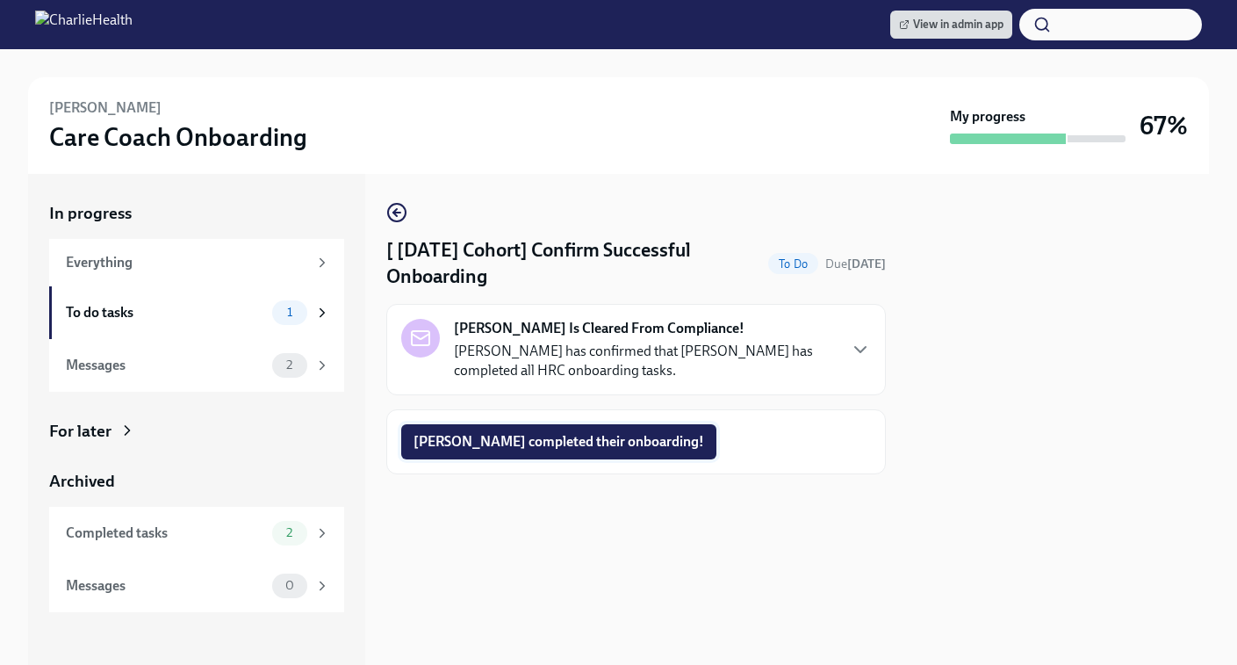
click at [557, 434] on span "[PERSON_NAME] completed their onboarding!" at bounding box center [559, 442] width 291 height 18
